Goal: Task Accomplishment & Management: Manage account settings

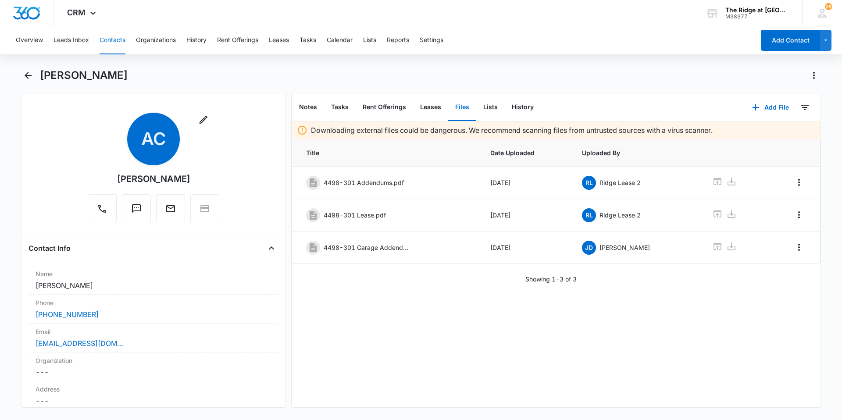
click at [109, 42] on button "Contacts" at bounding box center [113, 40] width 26 height 28
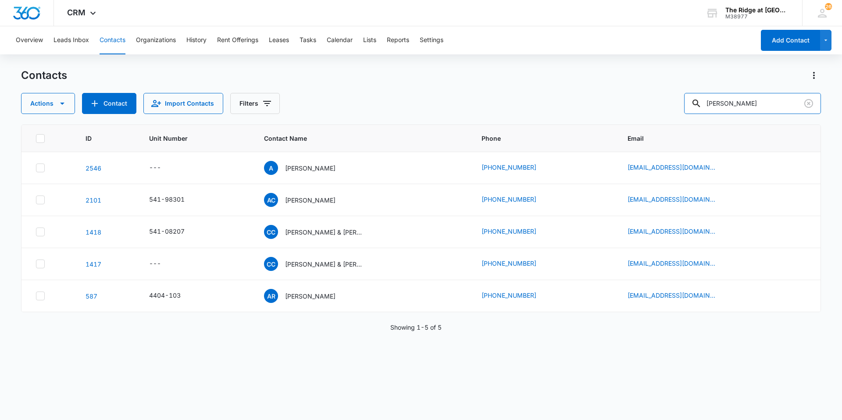
drag, startPoint x: 739, startPoint y: 107, endPoint x: 673, endPoint y: 120, distance: 66.9
click at [673, 120] on div "Contacts Actions Contact Import Contacts Filters [PERSON_NAME] ID Unit Number C…" at bounding box center [421, 243] width 800 height 351
type input "[PERSON_NAME]"
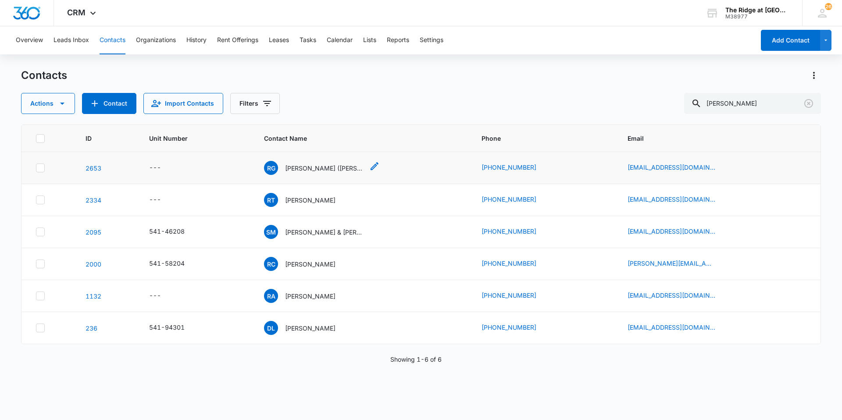
click at [311, 167] on p "[PERSON_NAME] ([PERSON_NAME])" at bounding box center [324, 168] width 79 height 9
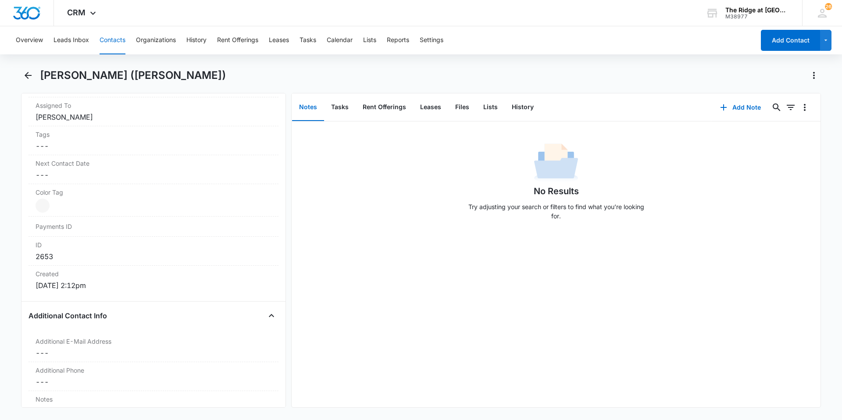
scroll to position [658, 0]
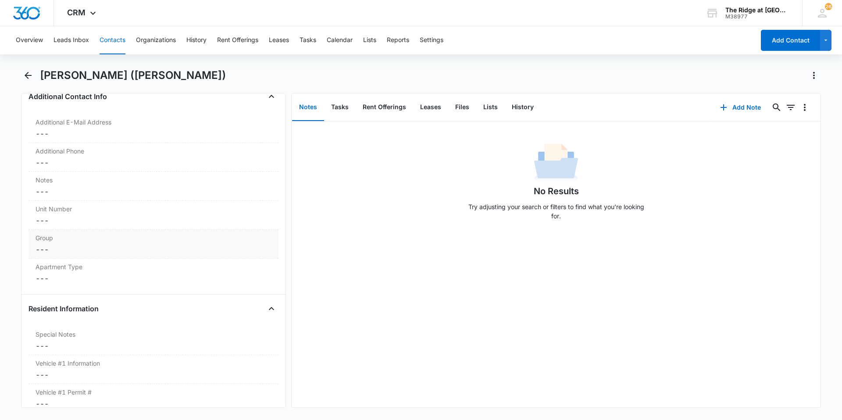
click at [79, 236] on label "Group" at bounding box center [154, 237] width 236 height 9
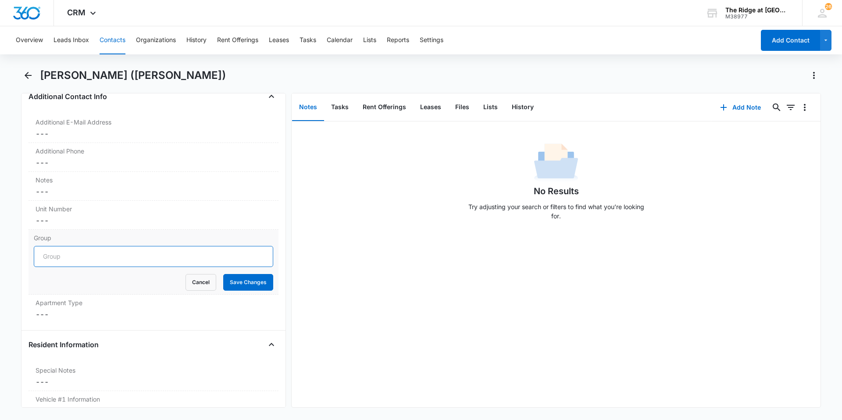
click at [84, 255] on input "Group" at bounding box center [153, 256] width 239 height 21
click at [107, 254] on input "4344" at bounding box center [153, 256] width 239 height 21
type input "4"
click at [99, 261] on input "Building 4344" at bounding box center [153, 256] width 239 height 21
type input "Building 4344"
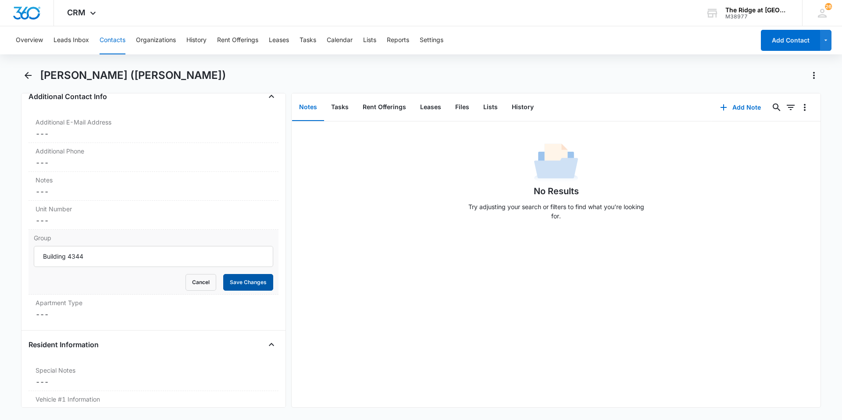
click at [241, 285] on button "Save Changes" at bounding box center [248, 282] width 50 height 17
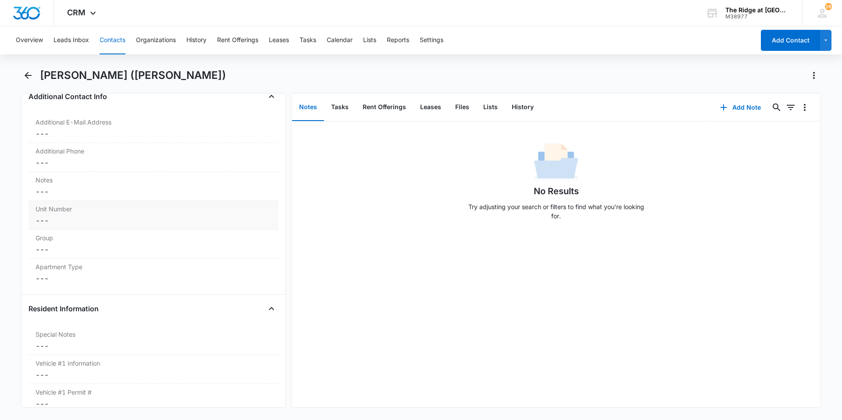
click at [76, 218] on dd "Cancel Save Changes ---" at bounding box center [154, 220] width 236 height 11
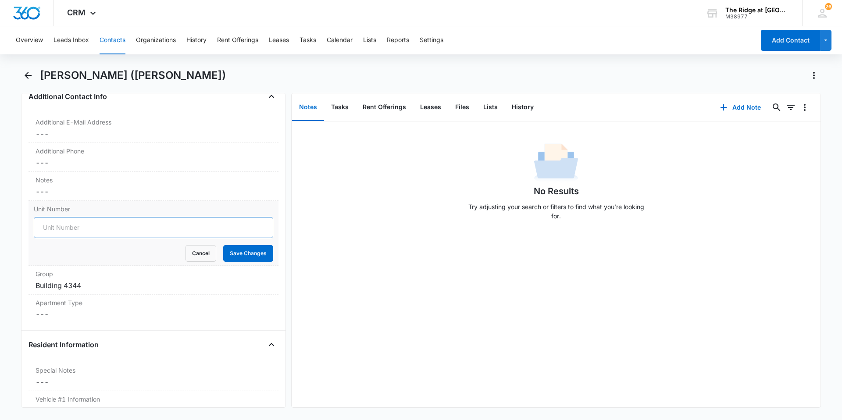
click at [76, 224] on input "Unit Number" at bounding box center [153, 227] width 239 height 21
click at [61, 221] on input "541-" at bounding box center [153, 227] width 239 height 21
type input "541-344205"
click at [238, 250] on button "Save Changes" at bounding box center [248, 253] width 50 height 17
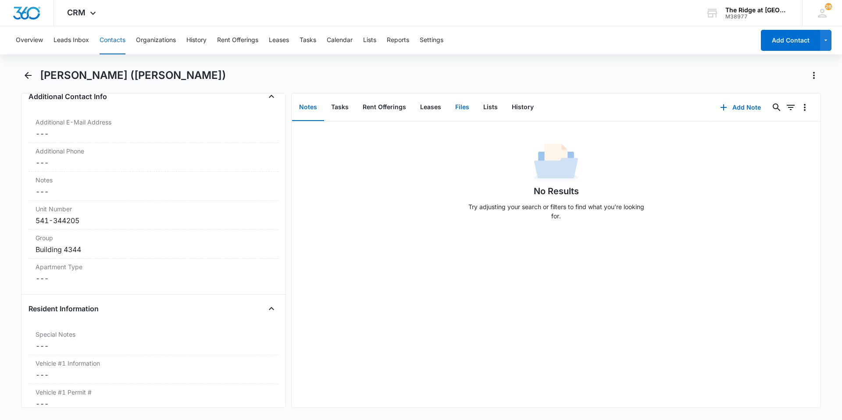
click at [462, 109] on button "Files" at bounding box center [462, 107] width 28 height 27
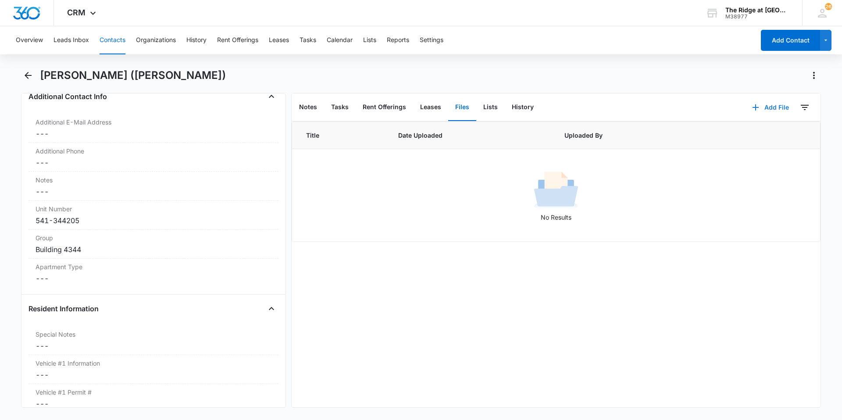
click at [764, 109] on button "Add File" at bounding box center [770, 107] width 54 height 21
click at [755, 137] on div "Upload Files" at bounding box center [758, 135] width 35 height 6
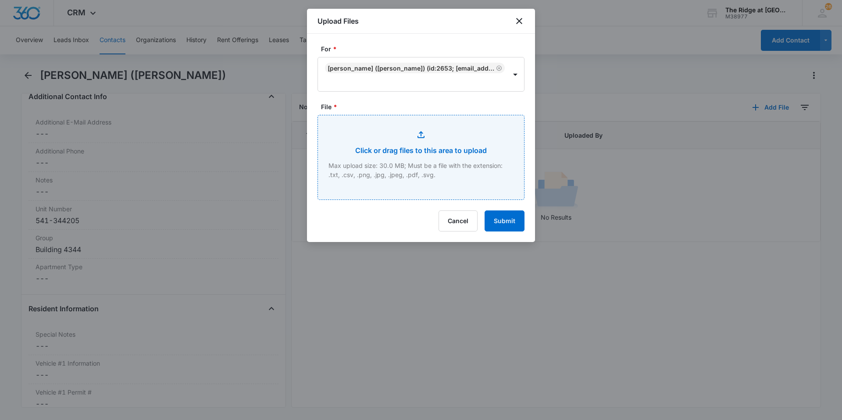
click at [368, 145] on input "File *" at bounding box center [421, 157] width 206 height 84
click at [490, 180] on input "File *" at bounding box center [421, 157] width 206 height 84
click at [457, 134] on input "File *" at bounding box center [421, 157] width 206 height 84
type input "C:\fakepath\4344-205 Renter's INS.pdf"
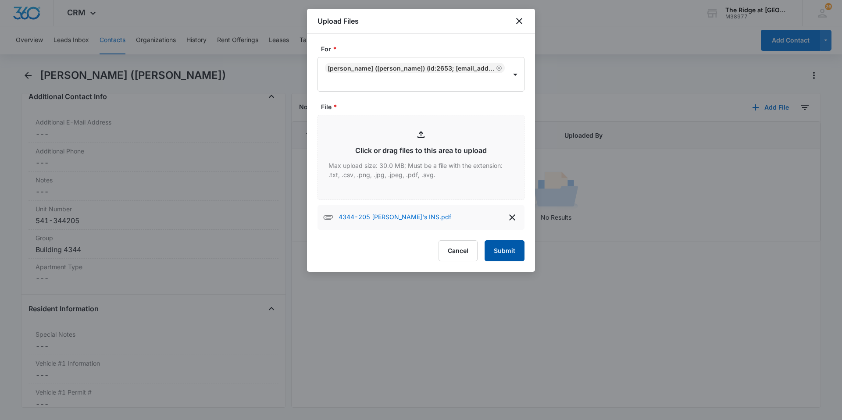
click at [507, 250] on button "Submit" at bounding box center [505, 250] width 40 height 21
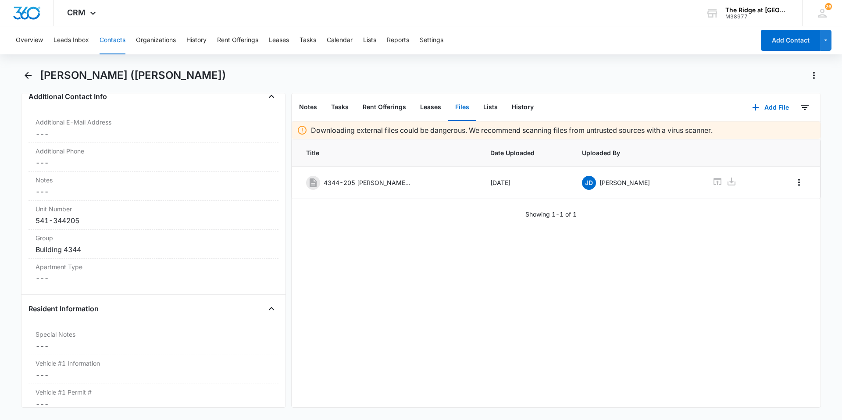
click at [110, 40] on button "Contacts" at bounding box center [113, 40] width 26 height 28
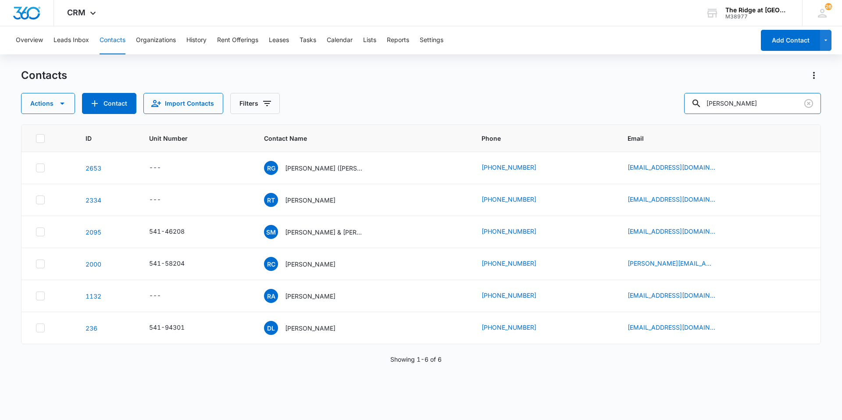
drag, startPoint x: 747, startPoint y: 107, endPoint x: 629, endPoint y: 110, distance: 118.0
click at [629, 110] on div "Actions Contact Import Contacts Filters robert" at bounding box center [421, 103] width 800 height 21
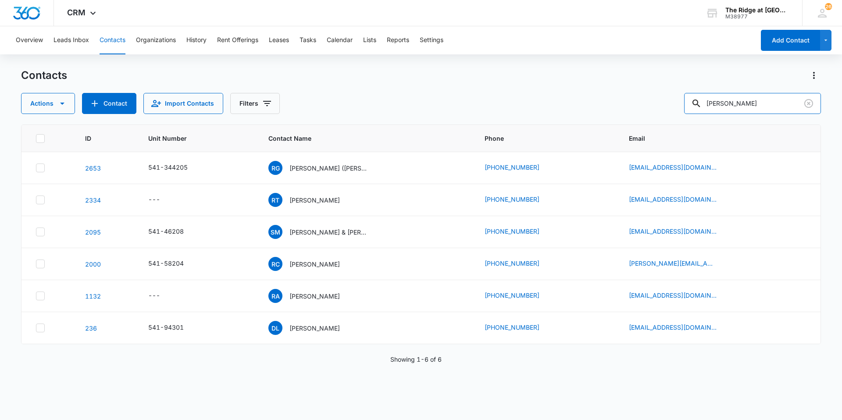
type input "andrew"
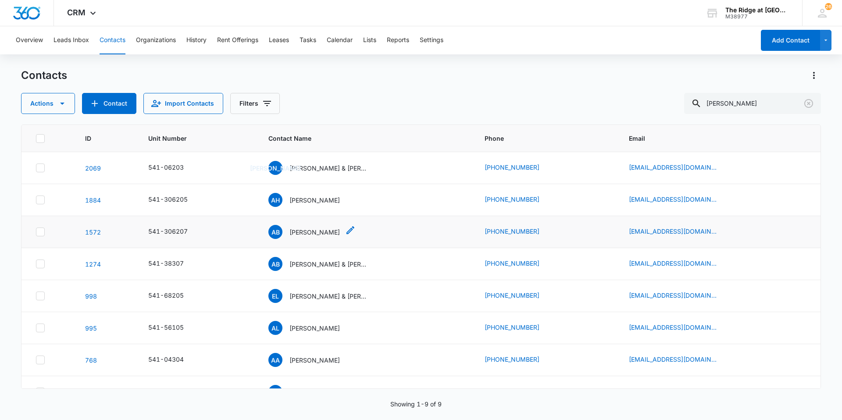
click at [315, 230] on p "Andrew Braithwaite" at bounding box center [314, 232] width 50 height 9
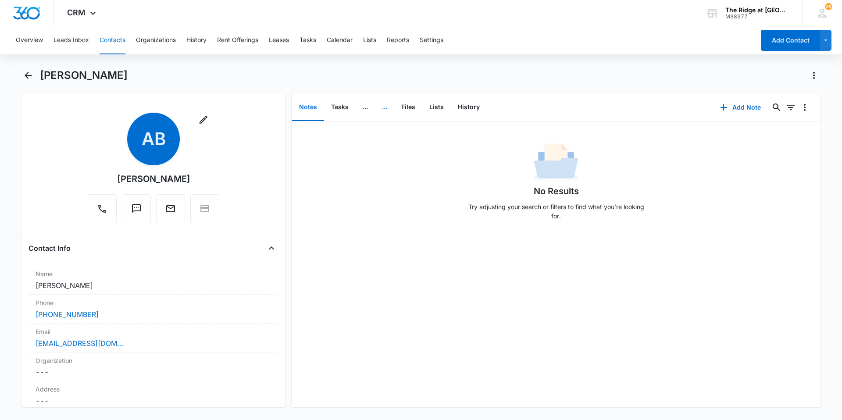
click at [394, 107] on button "..." at bounding box center [384, 107] width 19 height 27
click at [401, 105] on button "Files" at bounding box center [408, 107] width 28 height 27
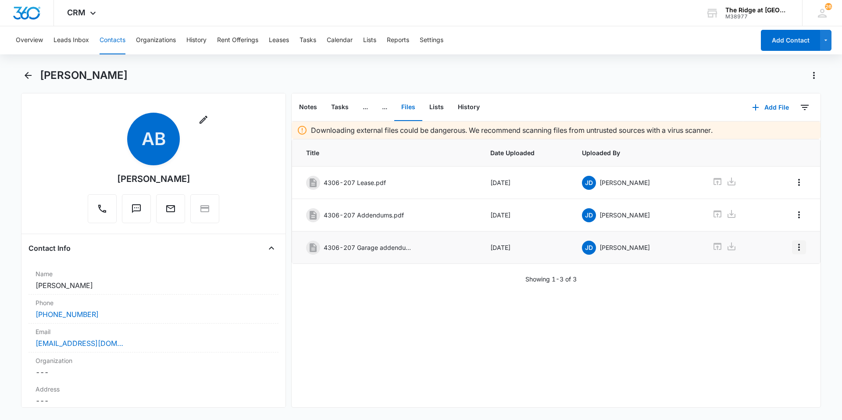
click at [794, 246] on icon "Overflow Menu" at bounding box center [799, 247] width 11 height 11
click at [777, 273] on div "Edit" at bounding box center [772, 272] width 11 height 6
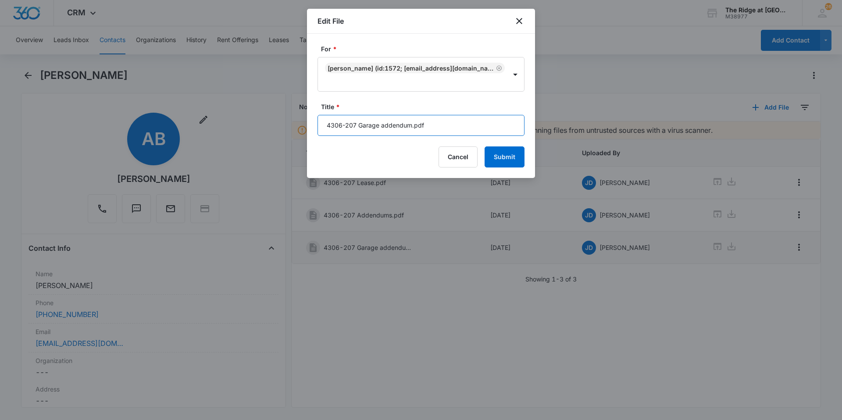
click at [443, 125] on input "4306-207 Garage addendum.pdf" at bounding box center [421, 125] width 207 height 21
click at [410, 126] on input "4306-207 Garage addendum.pdf" at bounding box center [421, 125] width 207 height 21
type input "IncorrectDONOTUSE.pdf"
click at [513, 161] on button "Submit" at bounding box center [505, 156] width 40 height 21
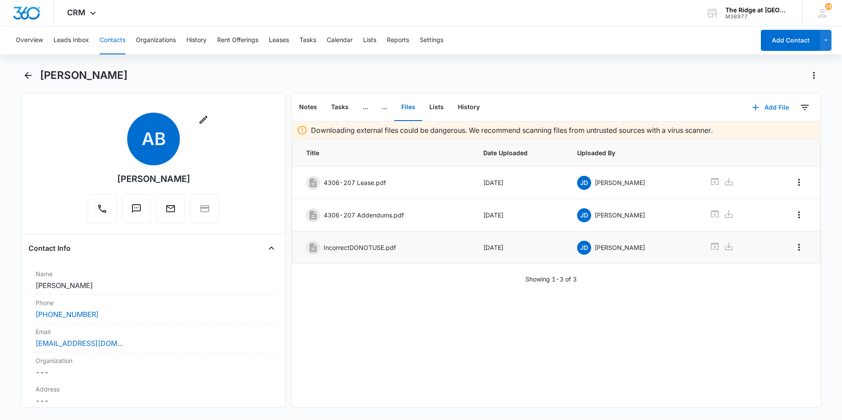
click at [763, 104] on button "Add File" at bounding box center [770, 107] width 54 height 21
click at [752, 134] on div "Upload Files" at bounding box center [758, 135] width 35 height 6
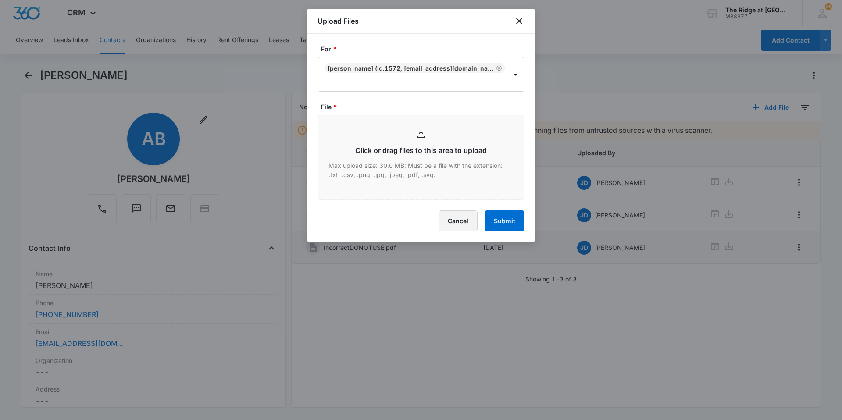
click at [452, 225] on button "Cancel" at bounding box center [458, 221] width 39 height 21
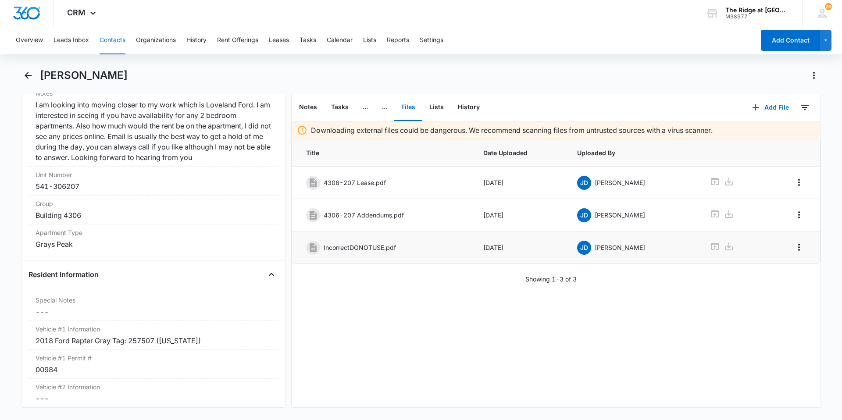
scroll to position [746, 0]
click at [774, 113] on button "Add File" at bounding box center [770, 107] width 54 height 21
click at [746, 138] on div "Upload Files" at bounding box center [758, 135] width 35 height 6
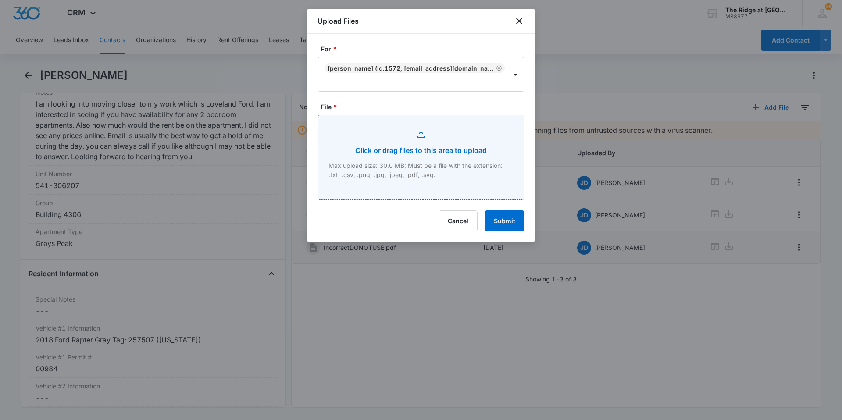
click at [356, 156] on input "File *" at bounding box center [421, 157] width 206 height 84
type input "C:\fakepath\4306-207 Garage addendum.pdf"
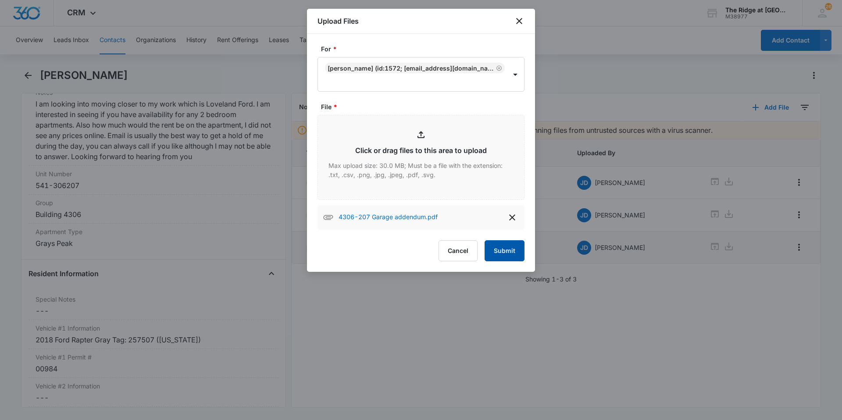
click at [502, 256] on button "Submit" at bounding box center [505, 250] width 40 height 21
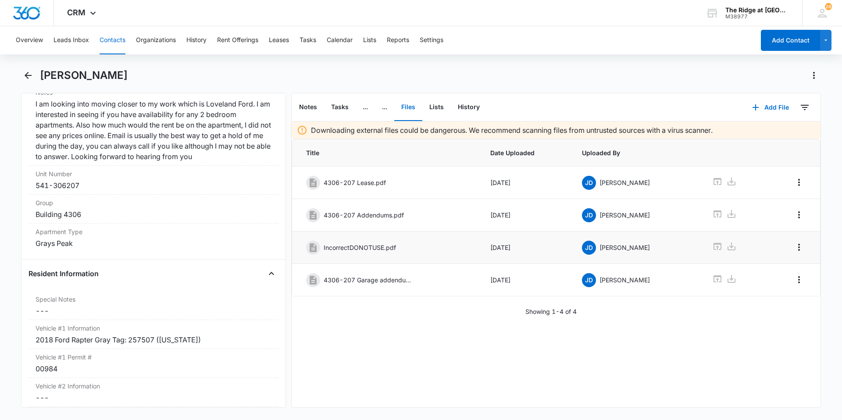
click at [119, 41] on button "Contacts" at bounding box center [113, 40] width 26 height 28
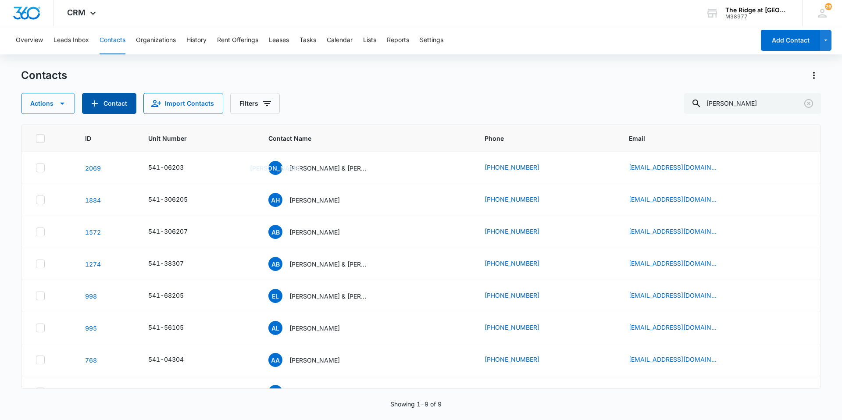
click at [114, 99] on button "Contact" at bounding box center [109, 103] width 54 height 21
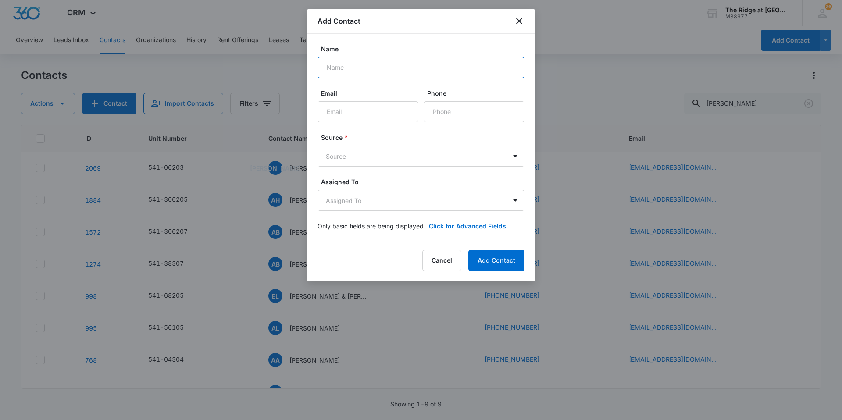
click at [376, 65] on input "Name" at bounding box center [421, 67] width 207 height 21
type input "[PERSON_NAME]"
click at [468, 250] on button "Add Contact" at bounding box center [496, 260] width 56 height 21
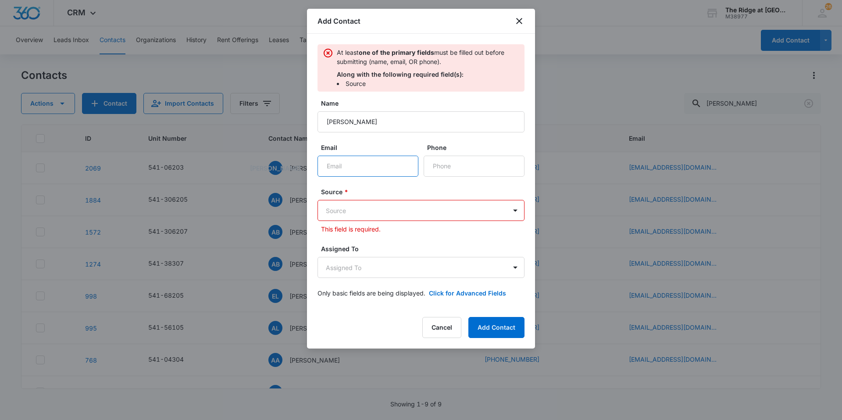
click at [363, 163] on input "Email" at bounding box center [368, 166] width 101 height 21
type input "[EMAIL_ADDRESS][DOMAIN_NAME]"
type input "[PHONE_NUMBER]"
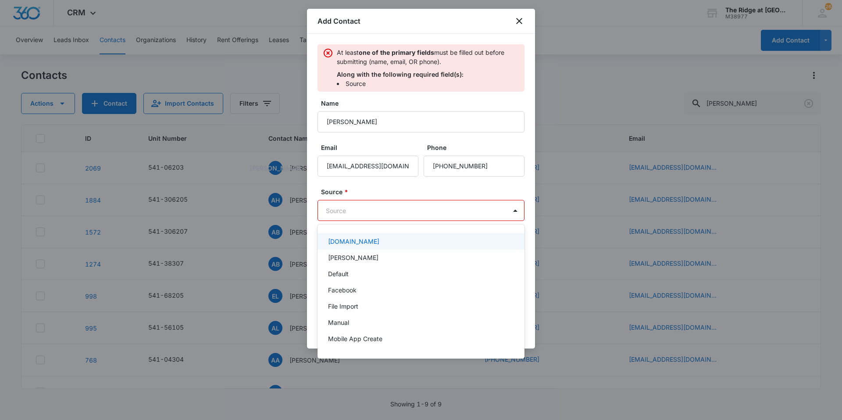
click at [369, 209] on body "CRM Apps Reputation Websites Forms CRM Email Social Content Intelligence Files …" at bounding box center [421, 210] width 842 height 420
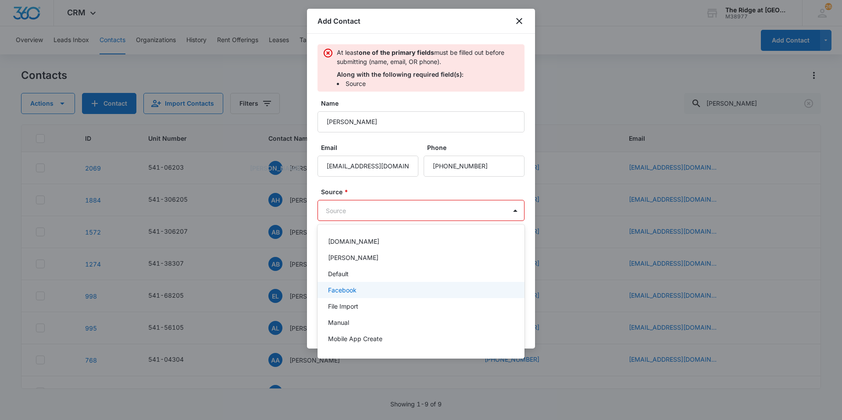
scroll to position [62, 0]
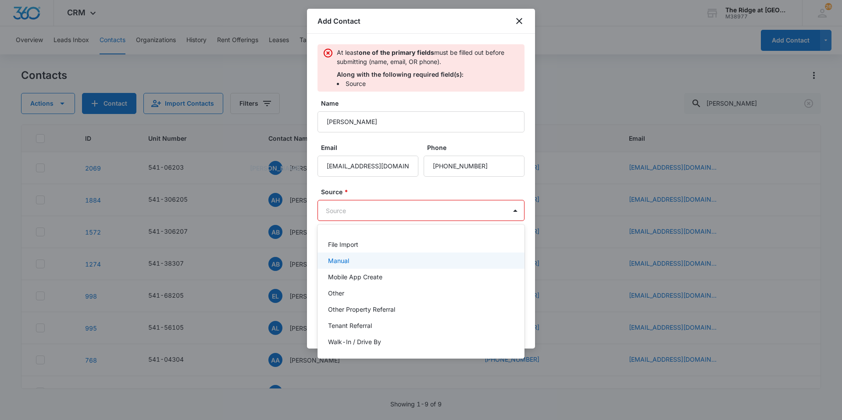
click at [343, 265] on p "Manual" at bounding box center [338, 260] width 21 height 9
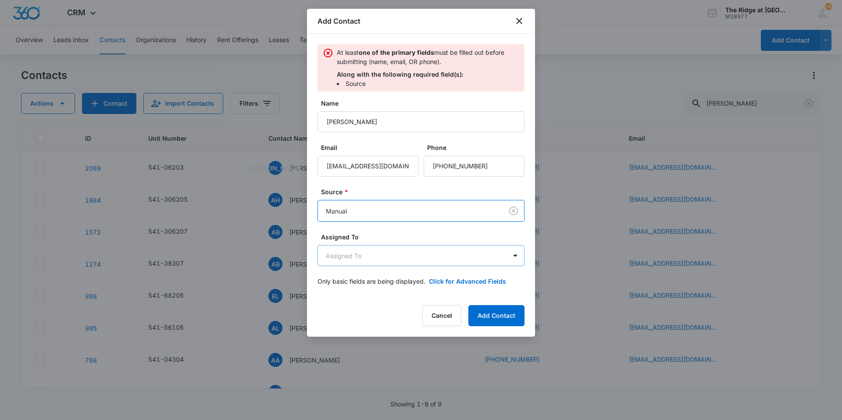
click at [360, 253] on body "CRM Apps Reputation Websites Forms CRM Email Social Content Intelligence Files …" at bounding box center [421, 210] width 842 height 420
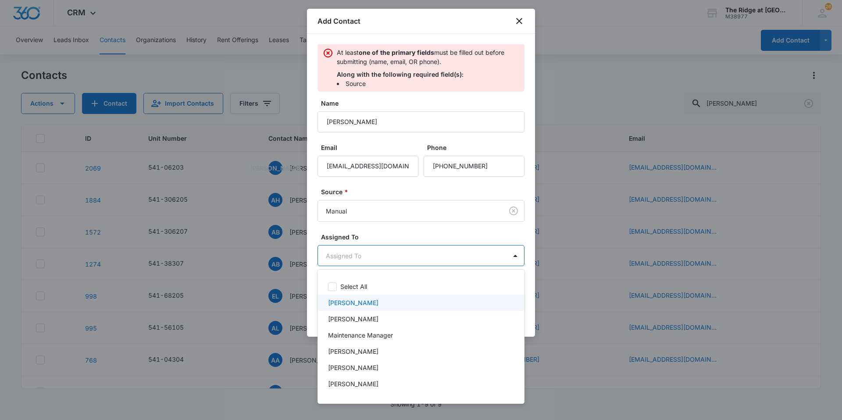
click at [364, 305] on p "[PERSON_NAME]" at bounding box center [353, 302] width 50 height 9
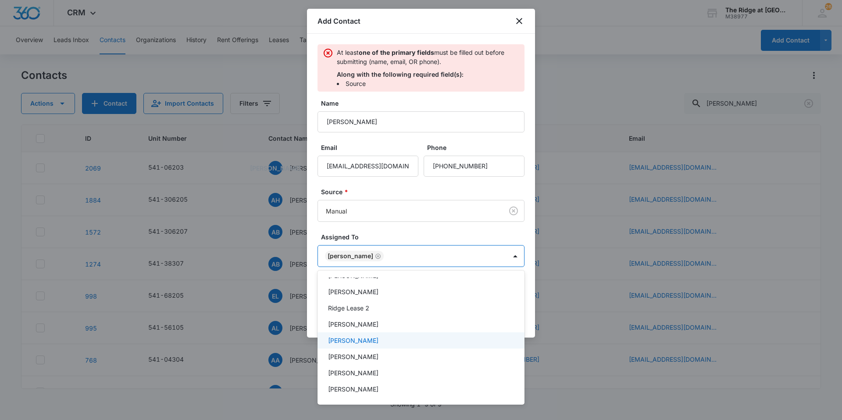
scroll to position [96, 0]
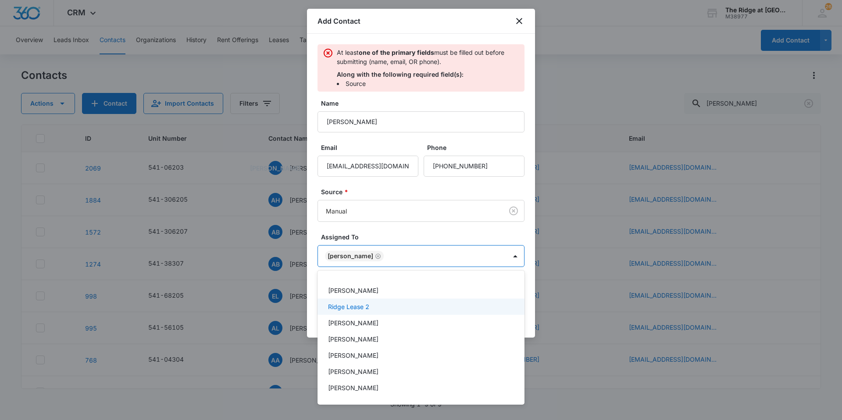
click at [519, 229] on div at bounding box center [421, 210] width 842 height 420
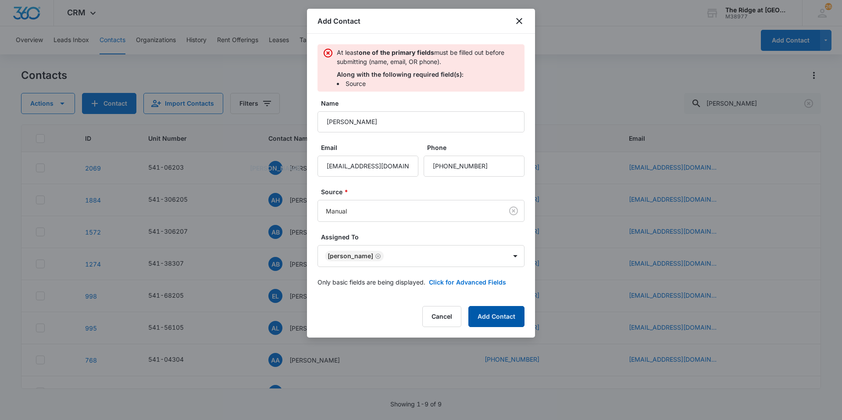
click at [504, 314] on button "Add Contact" at bounding box center [496, 316] width 56 height 21
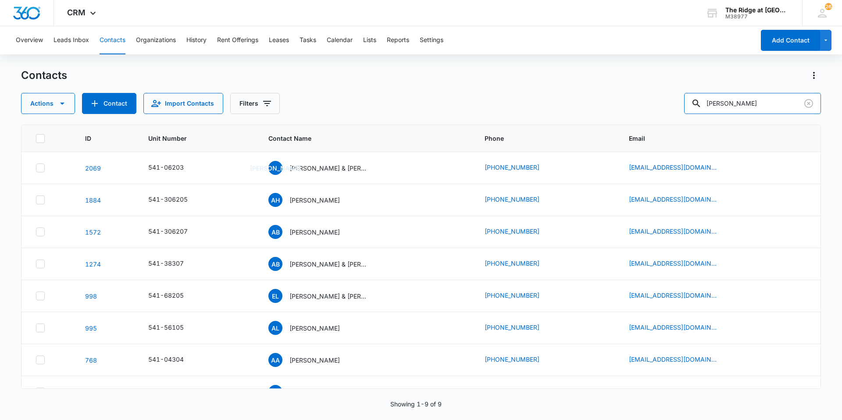
drag, startPoint x: 756, startPoint y: 102, endPoint x: 686, endPoint y: 104, distance: 69.8
click at [686, 104] on div "Actions Contact Import Contacts Filters andrew" at bounding box center [421, 103] width 800 height 21
type input "[PERSON_NAME]"
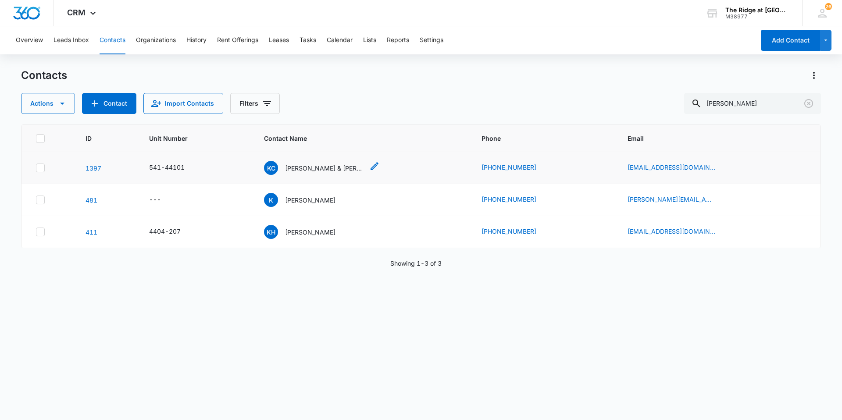
click at [320, 168] on p "[PERSON_NAME] & [PERSON_NAME]" at bounding box center [324, 168] width 79 height 9
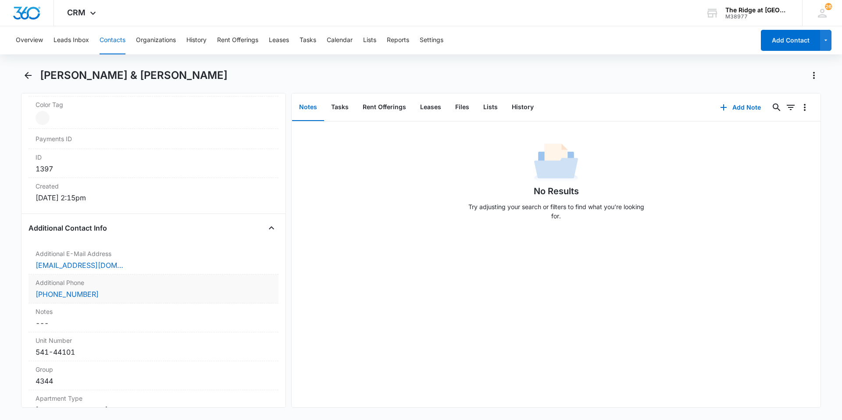
scroll to position [658, 0]
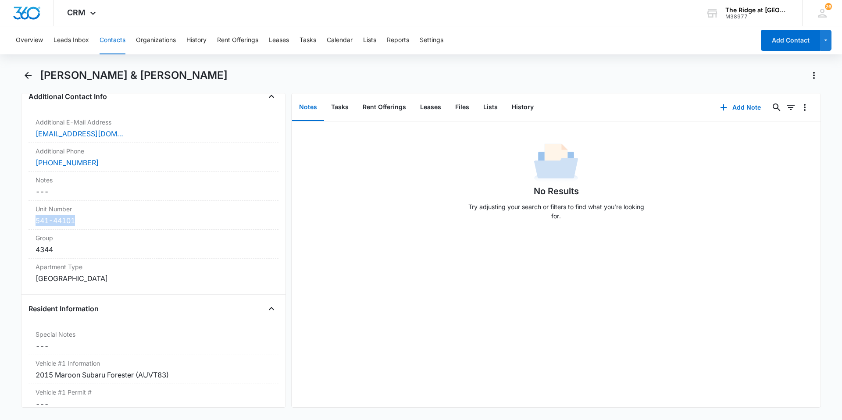
drag, startPoint x: 82, startPoint y: 221, endPoint x: 19, endPoint y: 222, distance: 62.3
click at [19, 222] on main "[PERSON_NAME] & [PERSON_NAME] Remove KC [PERSON_NAME] & [PERSON_NAME] Contact I…" at bounding box center [421, 243] width 842 height 350
copy div "541-44101"
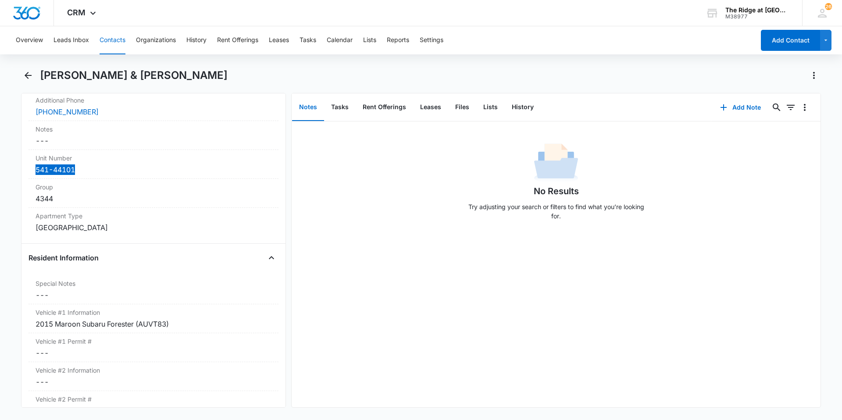
scroll to position [921, 0]
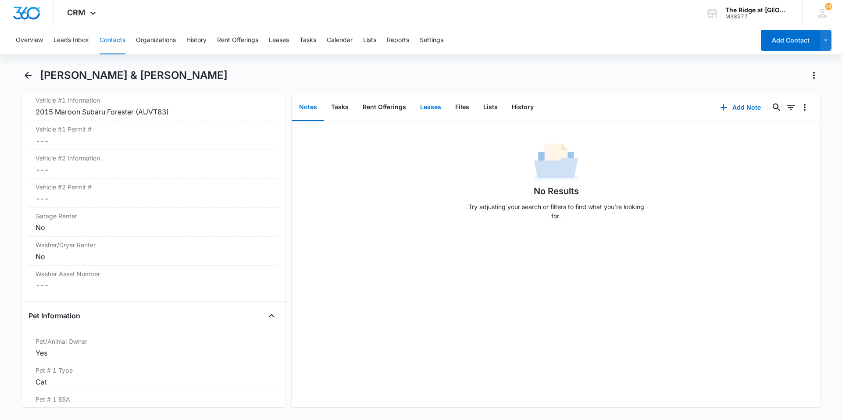
click at [429, 114] on button "Leases" at bounding box center [430, 107] width 35 height 27
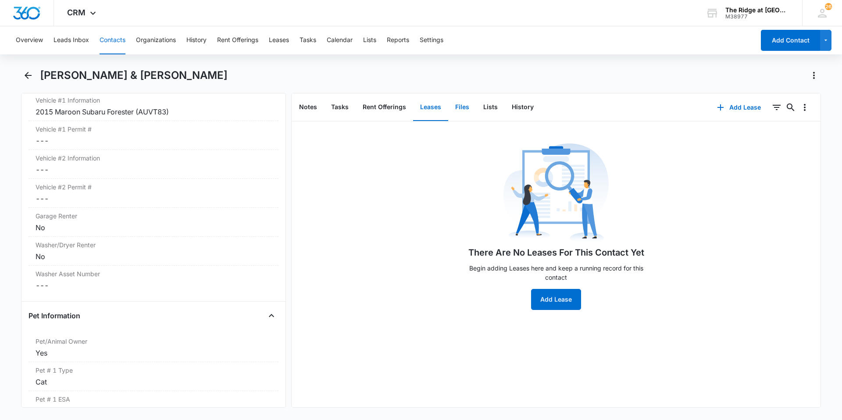
click at [454, 107] on button "Files" at bounding box center [462, 107] width 28 height 27
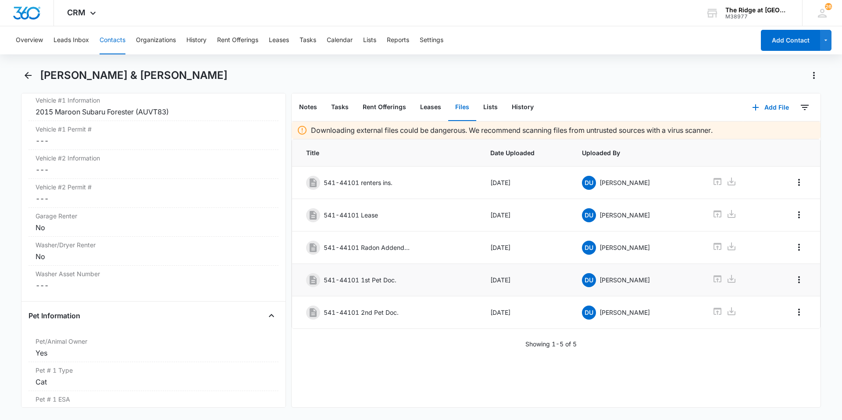
click at [445, 277] on div "541-44101 1st Pet Doc." at bounding box center [386, 280] width 160 height 14
click at [435, 278] on div "541-44101 1st Pet Doc." at bounding box center [386, 280] width 160 height 14
click at [411, 283] on div "541-44101 1st Pet Doc." at bounding box center [386, 280] width 160 height 14
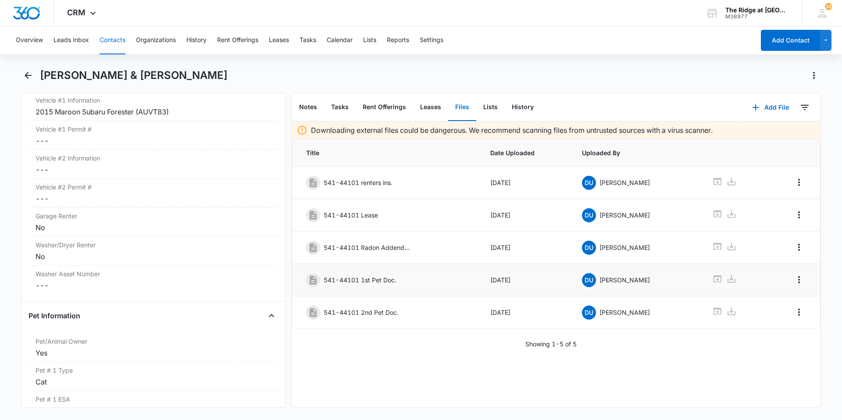
click at [411, 283] on div "541-44101 1st Pet Doc." at bounding box center [386, 280] width 160 height 14
click at [418, 307] on div "541-44101 2nd Pet Doc." at bounding box center [386, 313] width 160 height 14
click at [714, 276] on icon at bounding box center [718, 278] width 8 height 7
click at [116, 38] on button "Contacts" at bounding box center [113, 40] width 26 height 28
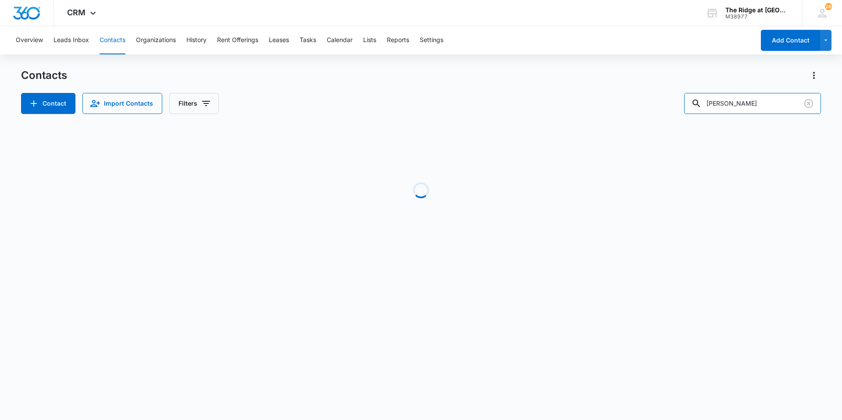
drag, startPoint x: 741, startPoint y: 101, endPoint x: 665, endPoint y: 115, distance: 77.6
click at [665, 115] on div "Contacts Contact Import Contacts Filters [PERSON_NAME] c Loading No Results" at bounding box center [421, 167] width 800 height 198
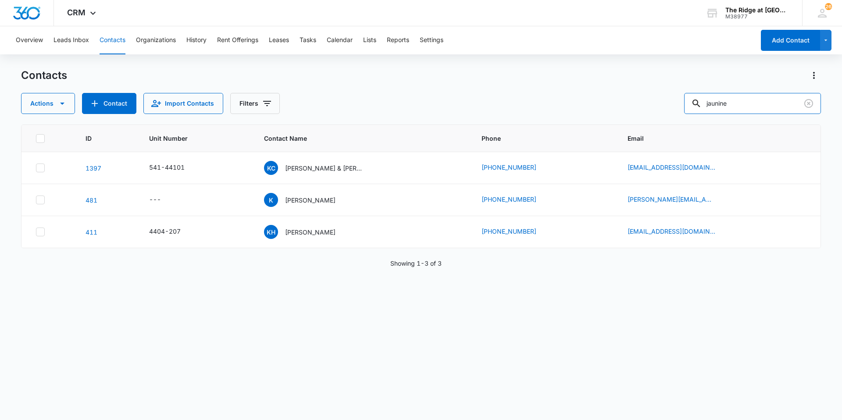
type input "jaunine"
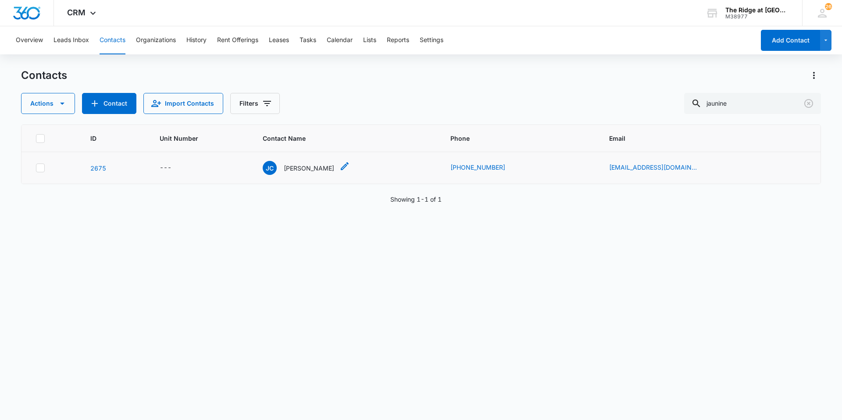
click at [325, 169] on p "[PERSON_NAME]" at bounding box center [309, 168] width 50 height 9
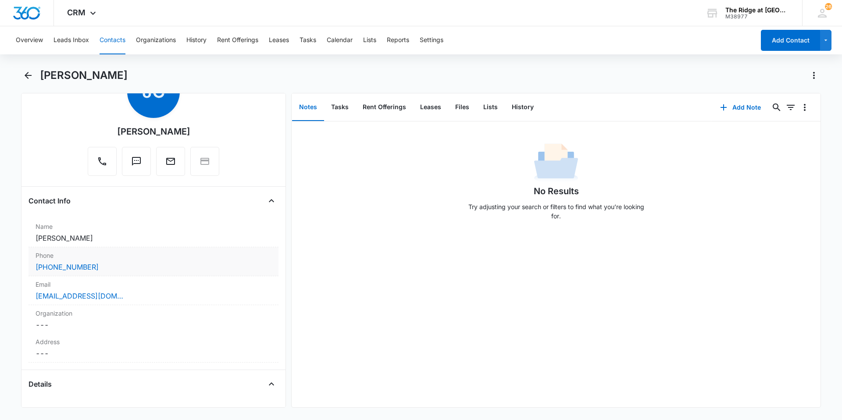
scroll to position [132, 0]
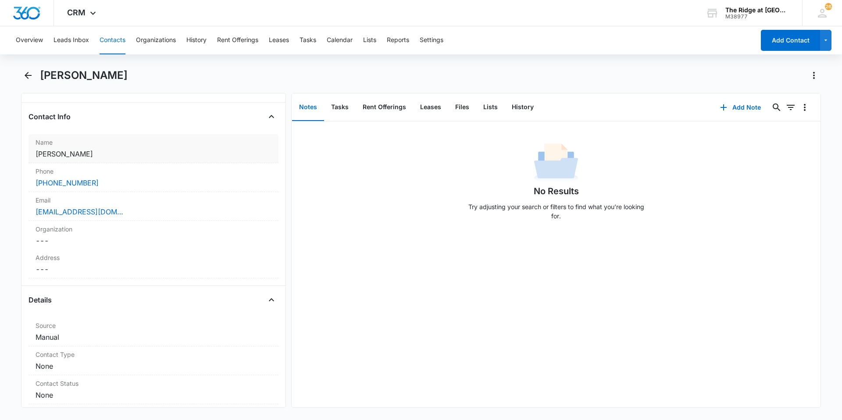
click at [136, 161] on div "Name Cancel Save Changes [PERSON_NAME]" at bounding box center [154, 148] width 250 height 29
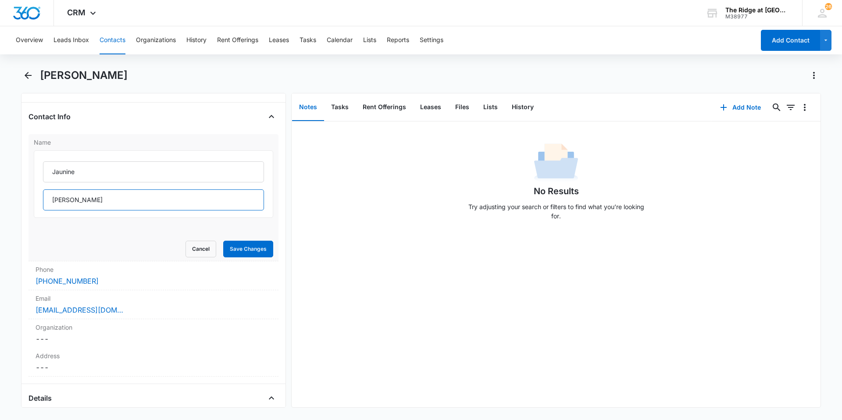
click at [104, 203] on input "[PERSON_NAME]" at bounding box center [153, 199] width 221 height 21
type input "[PERSON_NAME] & [PERSON_NAME] & [PERSON_NAME]"
click at [247, 254] on button "Save Changes" at bounding box center [248, 249] width 50 height 17
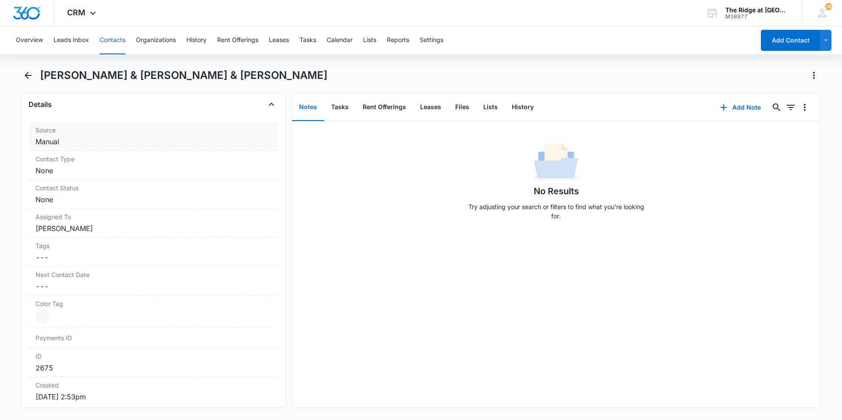
scroll to position [354, 0]
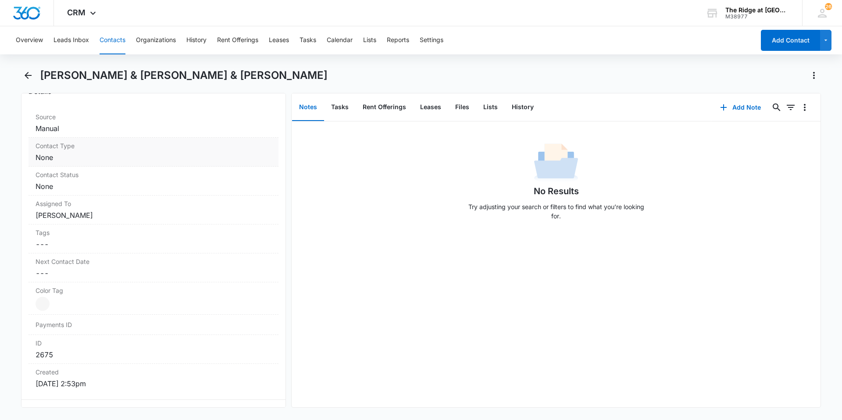
click at [102, 150] on div "Contact Type Cancel Save Changes None" at bounding box center [154, 152] width 250 height 29
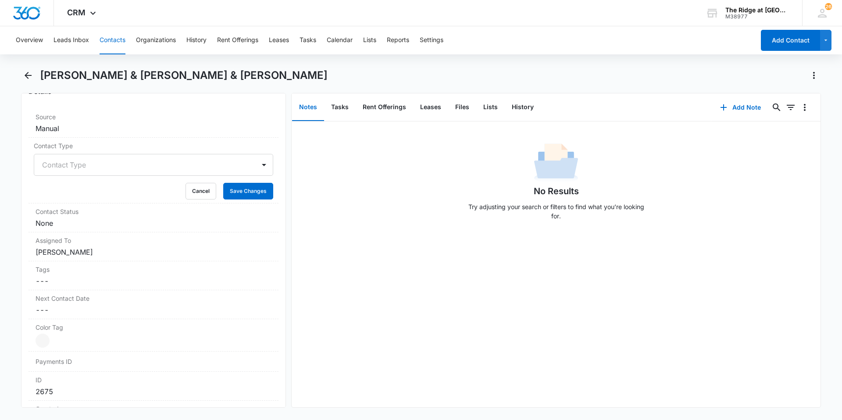
click at [99, 167] on div at bounding box center [143, 165] width 202 height 12
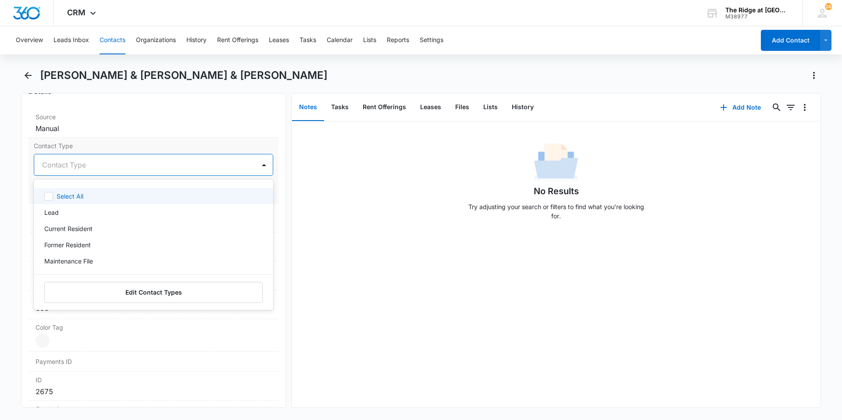
click at [130, 165] on div at bounding box center [143, 165] width 202 height 12
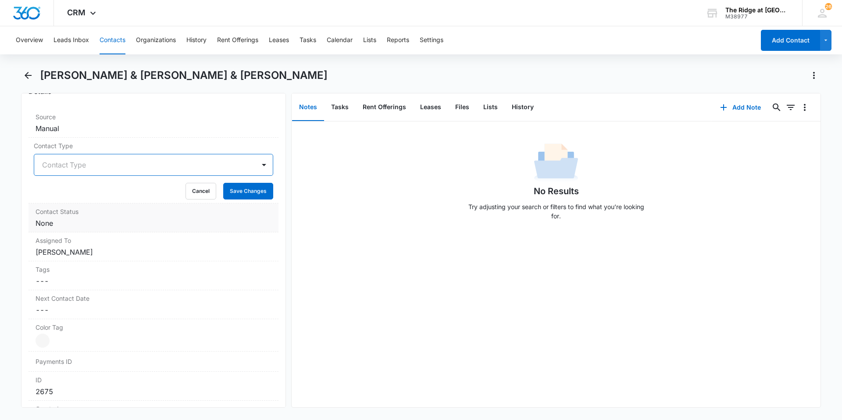
click at [82, 225] on dd "Cancel Save Changes None" at bounding box center [154, 223] width 236 height 11
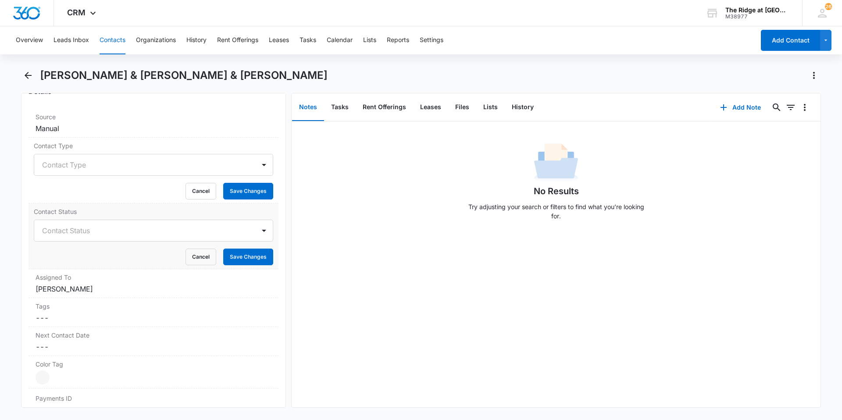
click at [83, 212] on label "Contact Status" at bounding box center [153, 211] width 239 height 9
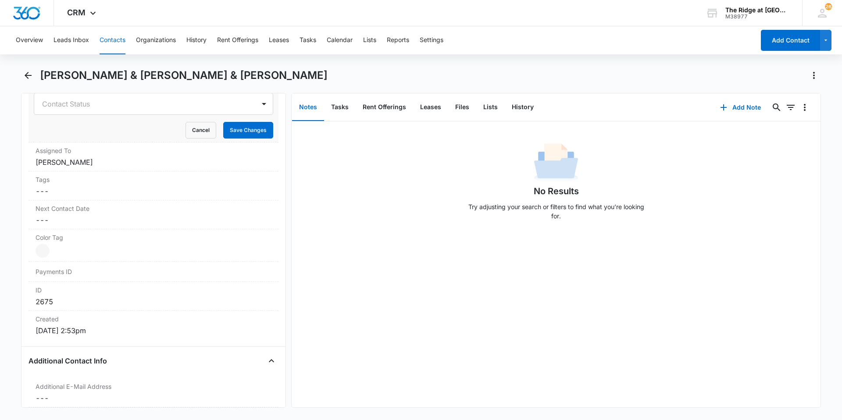
scroll to position [485, 0]
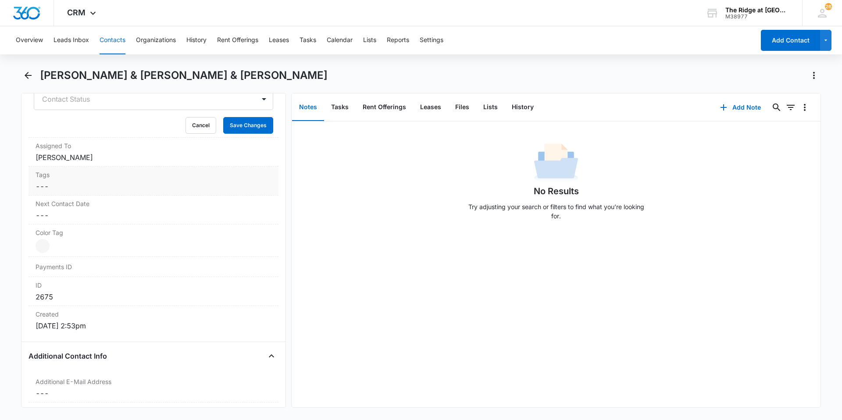
click at [93, 185] on dd "Cancel Save Changes ---" at bounding box center [154, 186] width 236 height 11
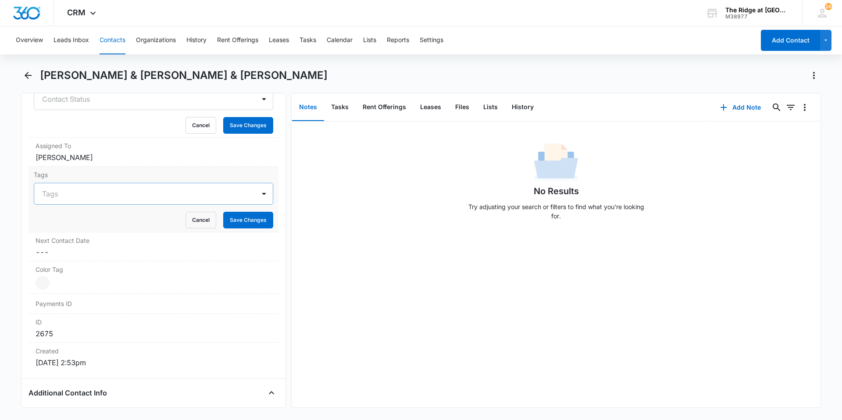
click at [120, 193] on div at bounding box center [148, 194] width 212 height 12
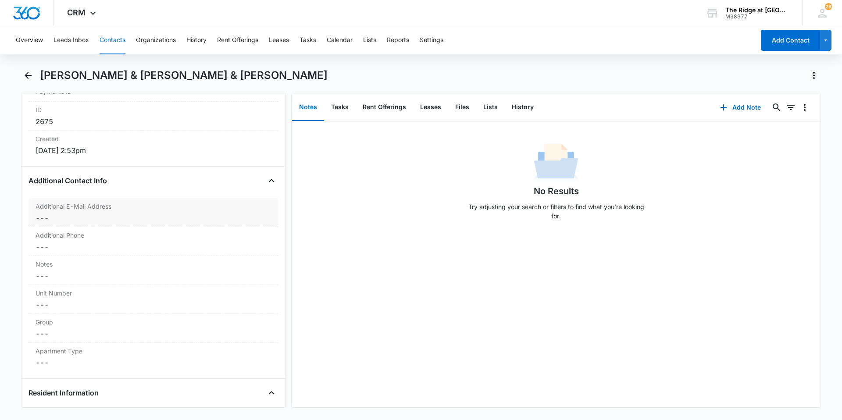
scroll to position [704, 0]
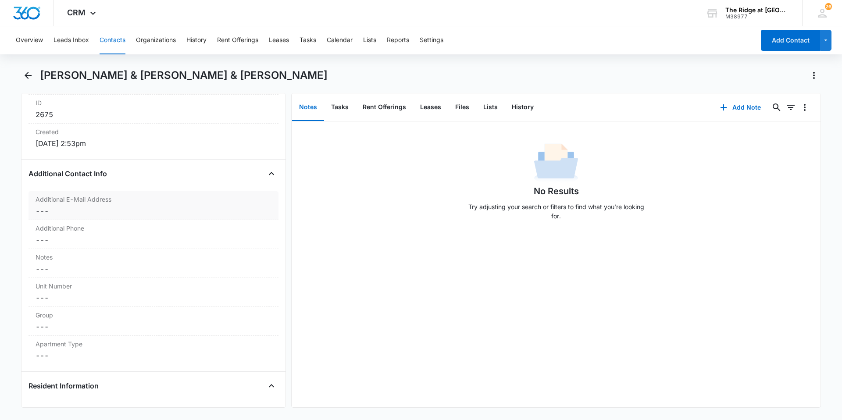
click at [86, 204] on div "Additional E-Mail Address Cancel Save Changes ---" at bounding box center [154, 205] width 250 height 29
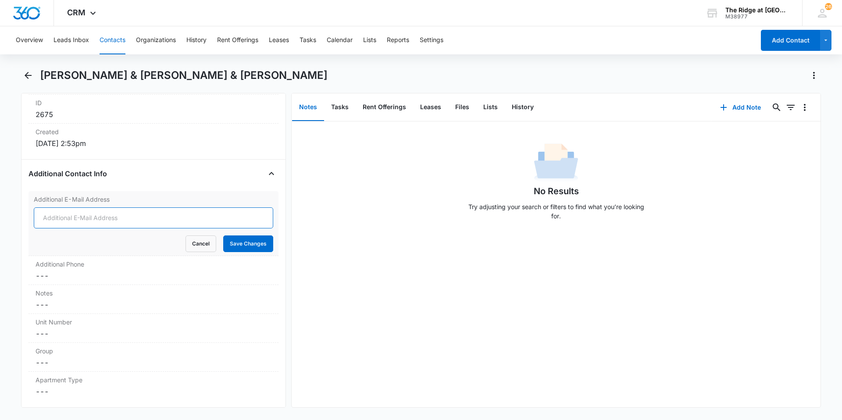
click at [71, 219] on input "Additional E-Mail Address" at bounding box center [153, 217] width 239 height 21
click at [37, 267] on label "Additional Phone" at bounding box center [154, 264] width 236 height 9
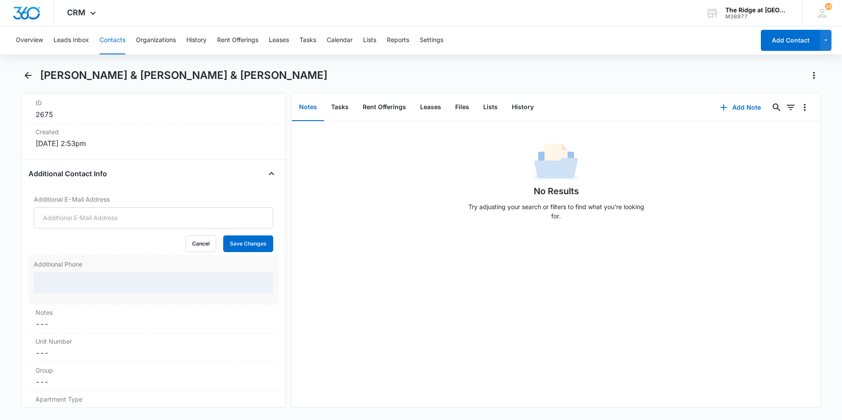
click at [55, 276] on div at bounding box center [153, 282] width 239 height 21
click at [54, 284] on input "Additional Phone" at bounding box center [153, 282] width 239 height 21
type input "[PHONE_NUMBER]"
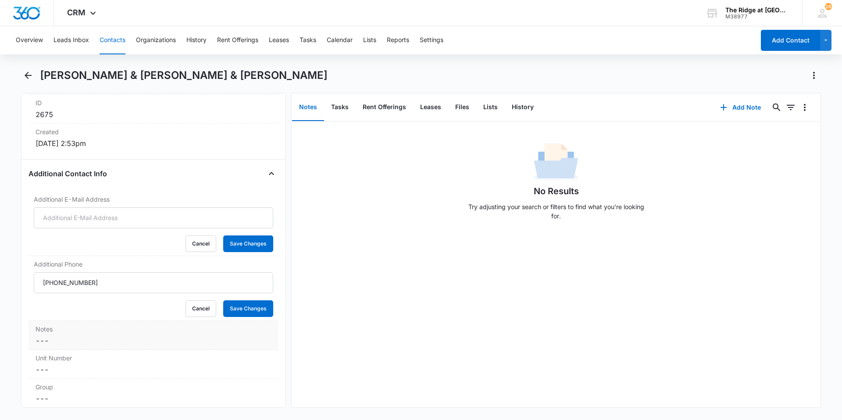
click at [95, 344] on dd "Cancel Save Changes ---" at bounding box center [154, 341] width 236 height 11
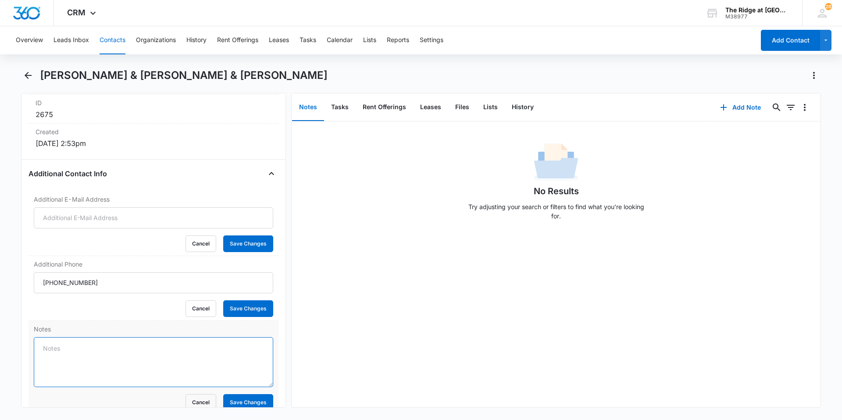
click at [65, 345] on textarea "Notes" at bounding box center [153, 362] width 239 height 50
type textarea "[PERSON_NAME]'s Number^^"
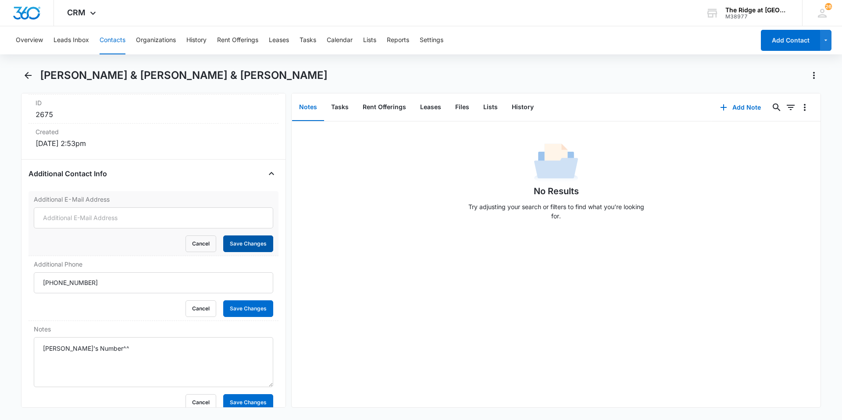
click at [241, 244] on button "Save Changes" at bounding box center [248, 244] width 50 height 17
click at [243, 311] on button "Save Changes" at bounding box center [248, 308] width 50 height 17
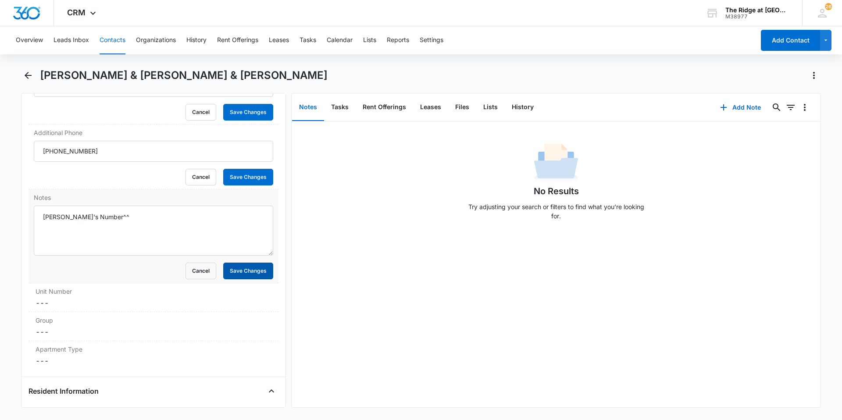
click at [239, 268] on button "Save Changes" at bounding box center [248, 271] width 50 height 17
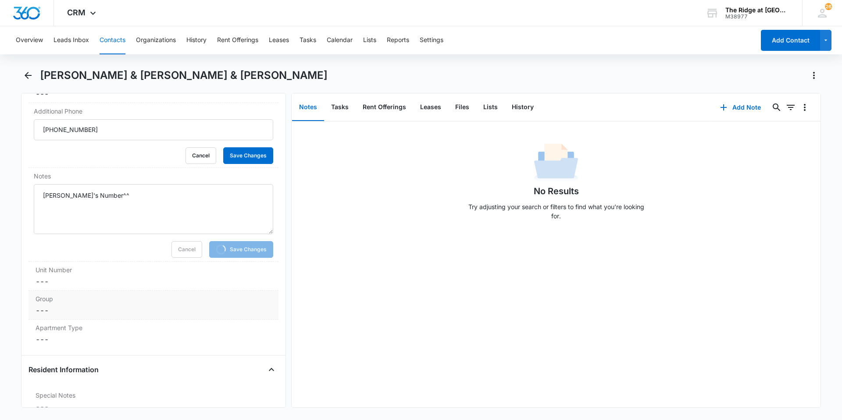
scroll to position [819, 0]
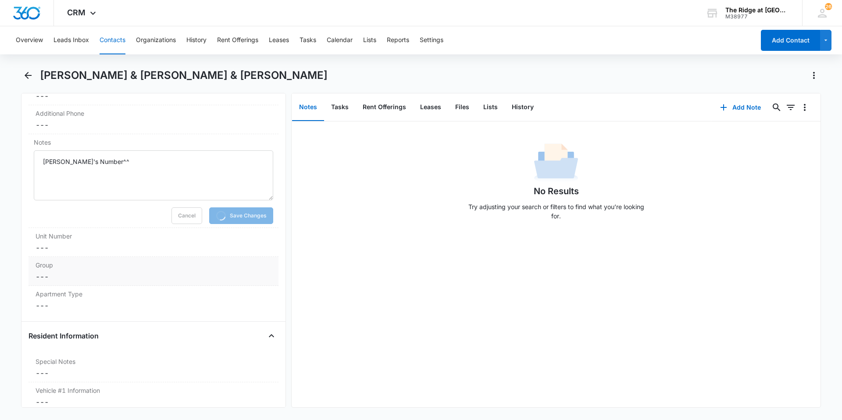
click at [73, 274] on dd "Cancel Save Changes ---" at bounding box center [154, 276] width 236 height 11
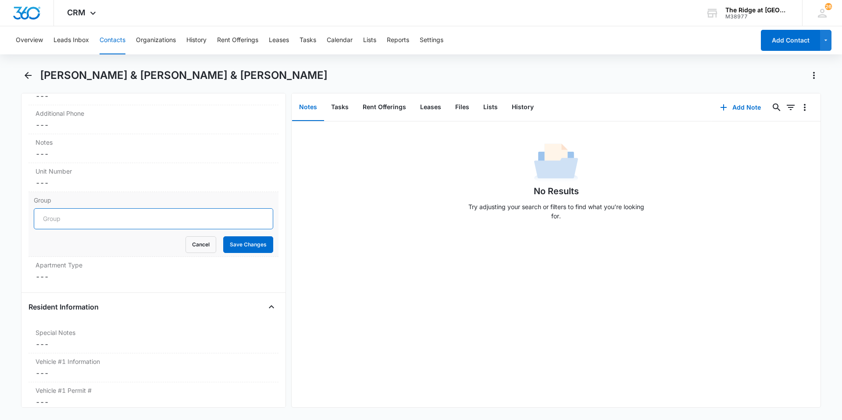
click at [71, 223] on input "Group" at bounding box center [153, 218] width 239 height 21
type input "Building 4404"
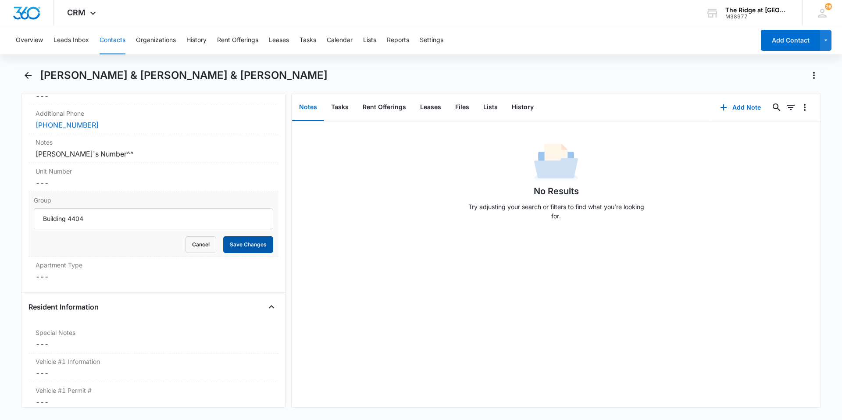
click at [230, 246] on button "Save Changes" at bounding box center [248, 244] width 50 height 17
click at [97, 269] on label "Apartment Type" at bounding box center [154, 265] width 236 height 9
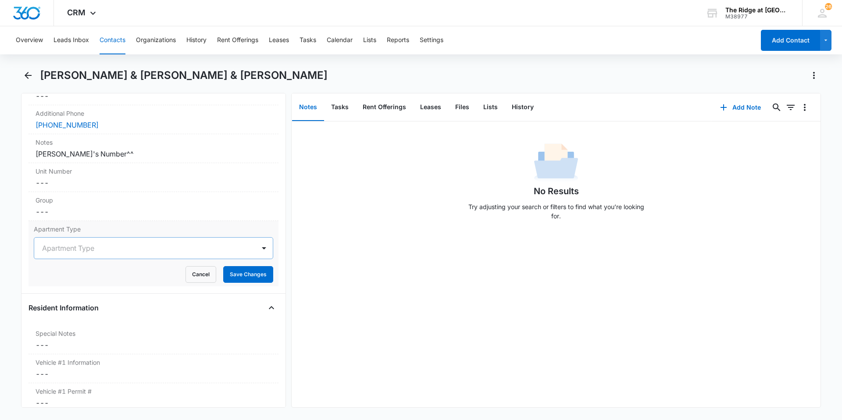
click at [255, 253] on div at bounding box center [264, 248] width 18 height 21
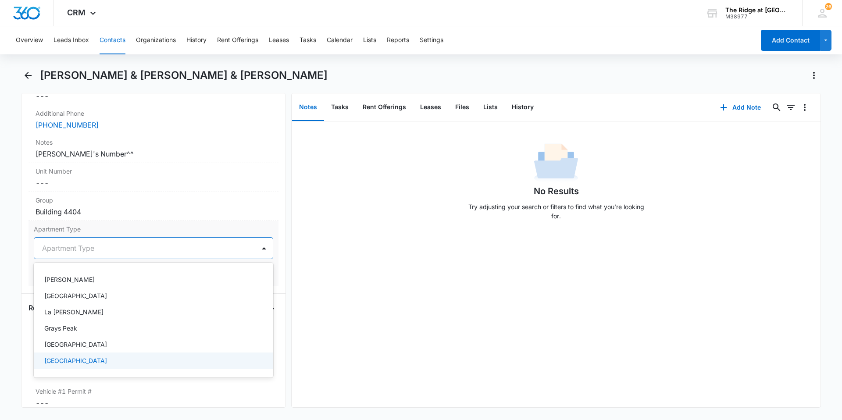
click at [68, 359] on p "[GEOGRAPHIC_DATA]" at bounding box center [75, 360] width 63 height 9
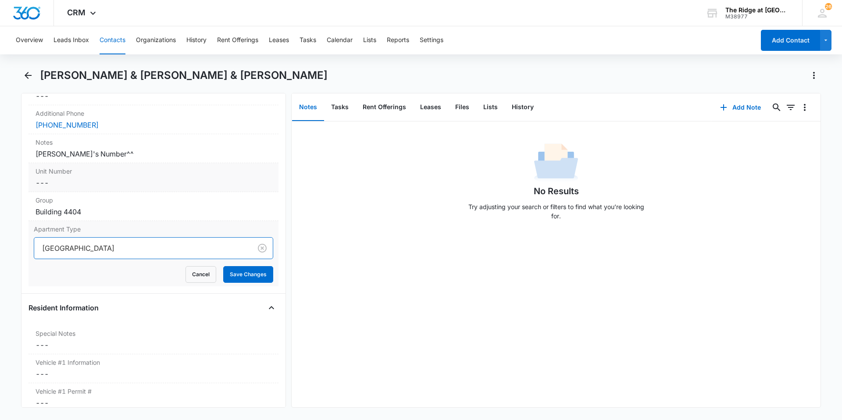
click at [63, 179] on dd "Cancel Save Changes ---" at bounding box center [154, 183] width 236 height 11
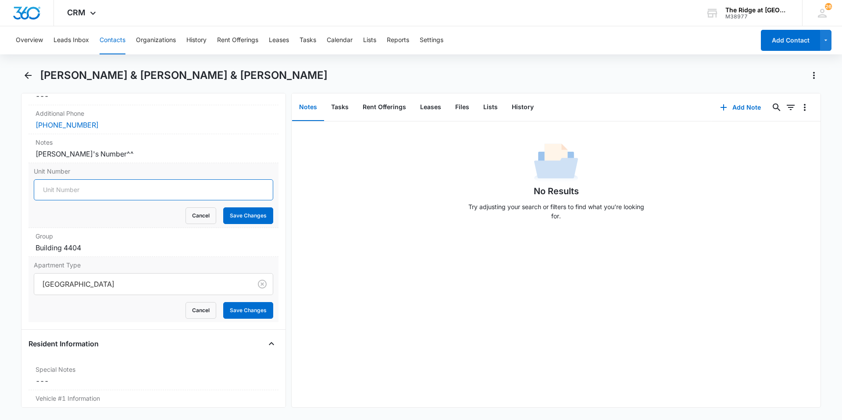
drag, startPoint x: 58, startPoint y: 195, endPoint x: 58, endPoint y: 187, distance: 7.5
click at [58, 187] on input "Unit Number" at bounding box center [153, 189] width 239 height 21
type input "541-04308"
click at [223, 218] on button "Save Changes" at bounding box center [248, 215] width 50 height 17
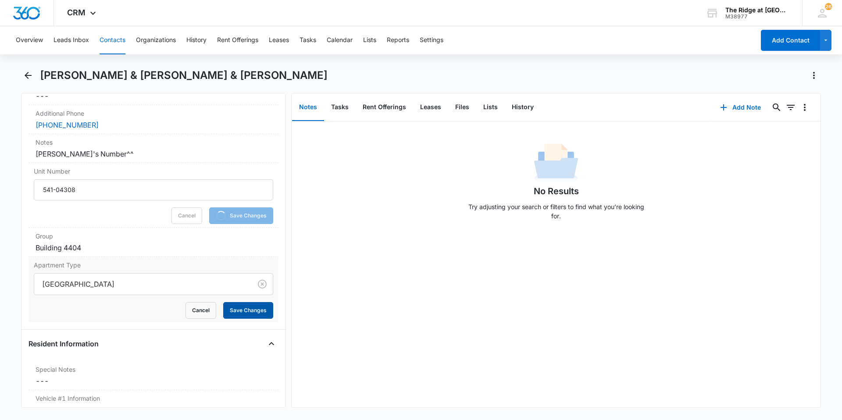
click at [240, 308] on button "Save Changes" at bounding box center [248, 310] width 50 height 17
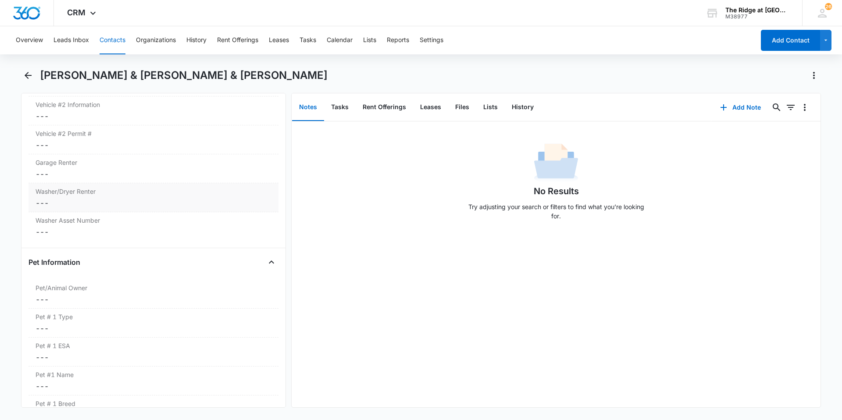
scroll to position [1097, 0]
click at [168, 201] on dd "Cancel Save Changes ---" at bounding box center [154, 204] width 236 height 11
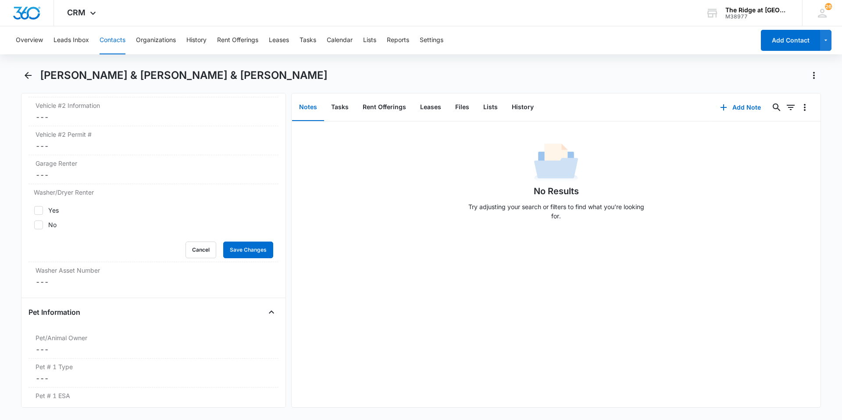
click at [118, 211] on label "Yes" at bounding box center [153, 210] width 239 height 9
click at [34, 211] on input "Yes" at bounding box center [34, 210] width 0 height 0
checkbox input "true"
click at [245, 249] on button "Save Changes" at bounding box center [248, 250] width 50 height 17
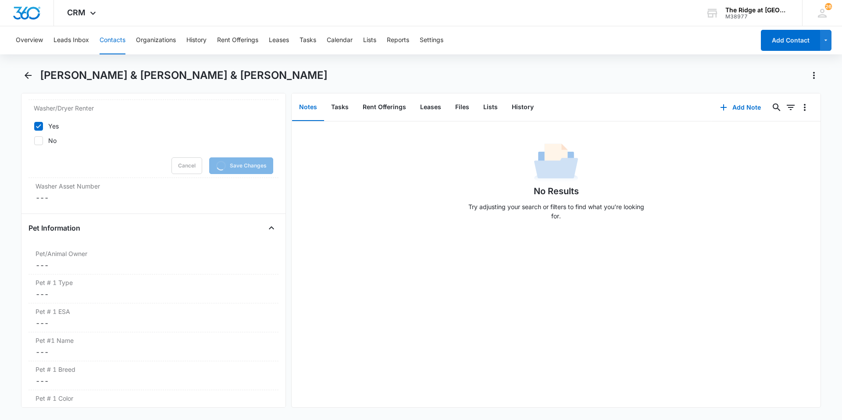
scroll to position [1229, 0]
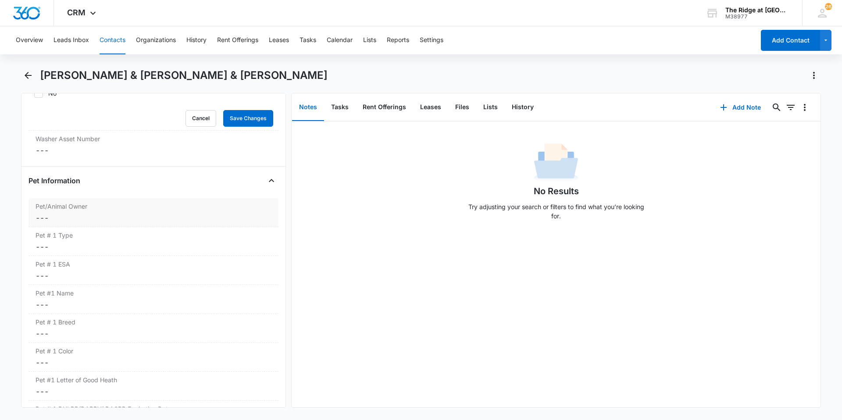
click at [84, 214] on dd "Cancel Save Changes ---" at bounding box center [154, 218] width 236 height 11
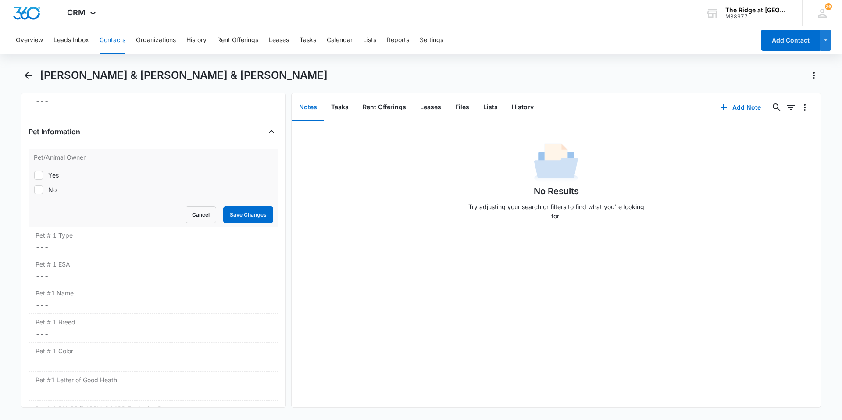
click at [56, 189] on div "No" at bounding box center [52, 189] width 8 height 9
click at [34, 189] on input "No" at bounding box center [34, 189] width 0 height 0
checkbox input "true"
click at [232, 218] on button "Save Changes" at bounding box center [248, 215] width 50 height 17
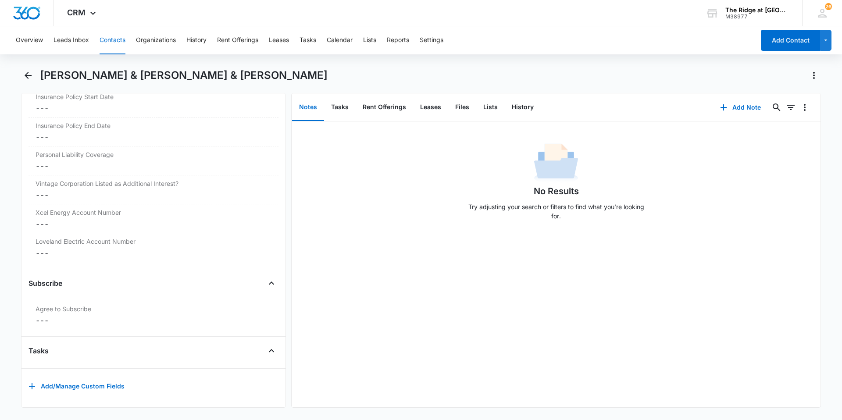
scroll to position [2032, 0]
click at [69, 304] on label "Agree to Subscribe" at bounding box center [154, 308] width 236 height 9
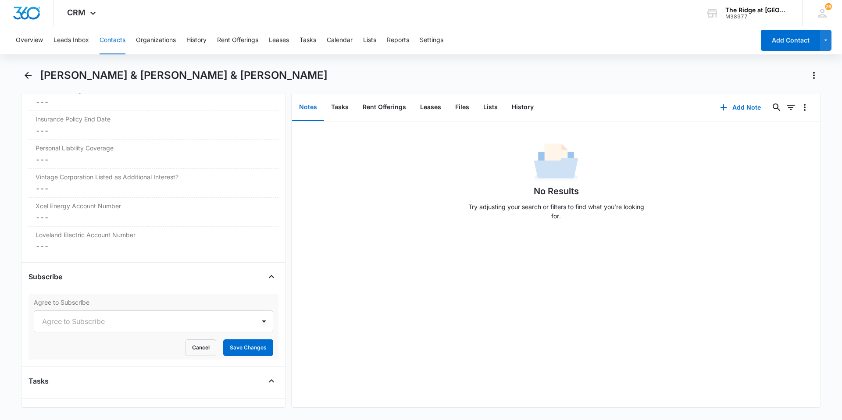
click at [78, 322] on div at bounding box center [143, 321] width 202 height 12
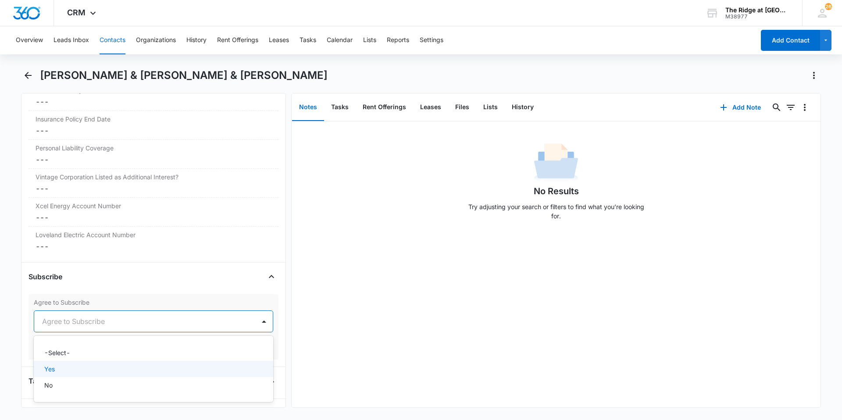
click at [48, 371] on p "Yes" at bounding box center [49, 368] width 11 height 9
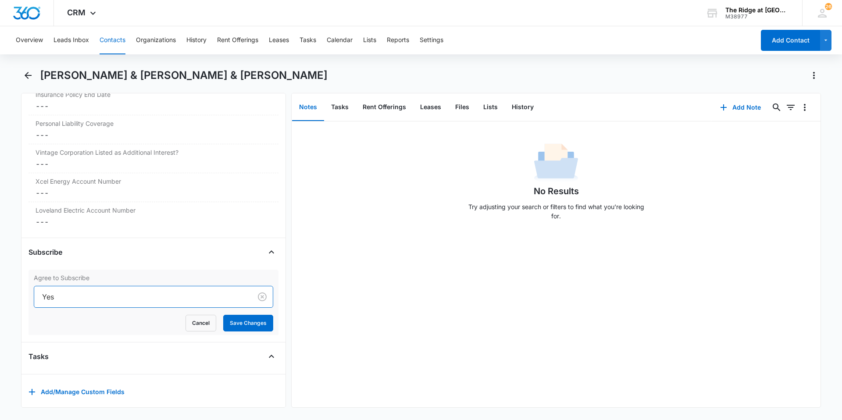
scroll to position [2069, 0]
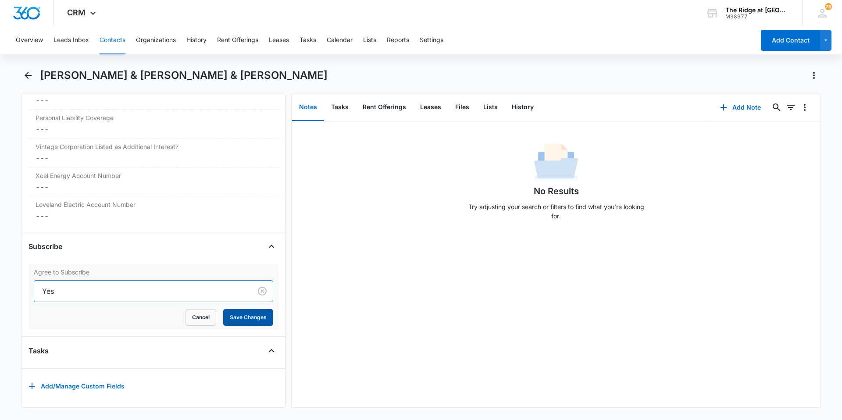
click at [230, 314] on button "Save Changes" at bounding box center [248, 317] width 50 height 17
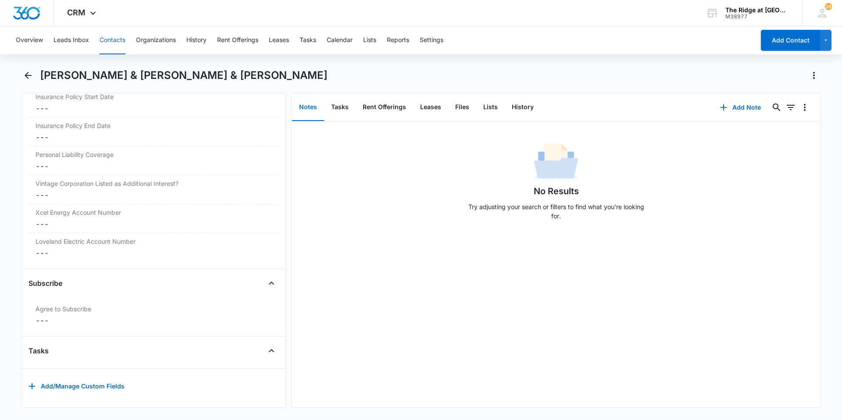
scroll to position [2032, 0]
